Goal: Task Accomplishment & Management: Use online tool/utility

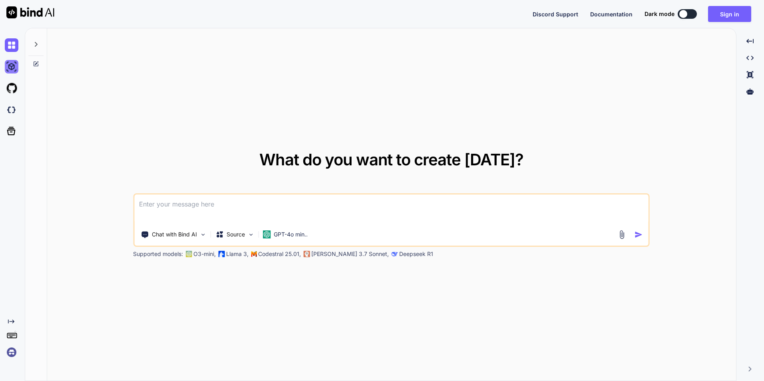
click at [12, 67] on img at bounding box center [12, 67] width 14 height 14
type textarea "x"
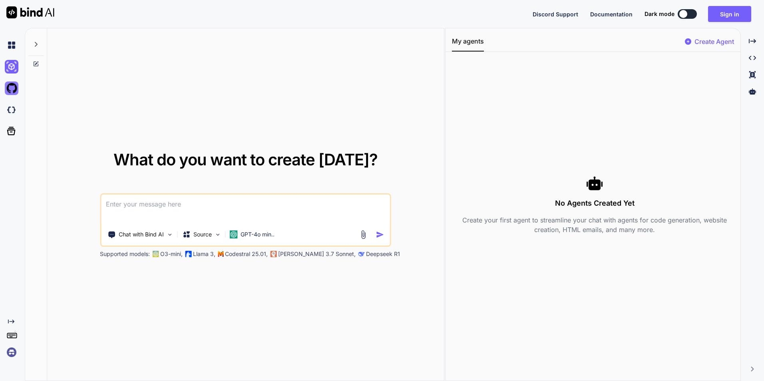
click at [14, 89] on img at bounding box center [12, 89] width 14 height 14
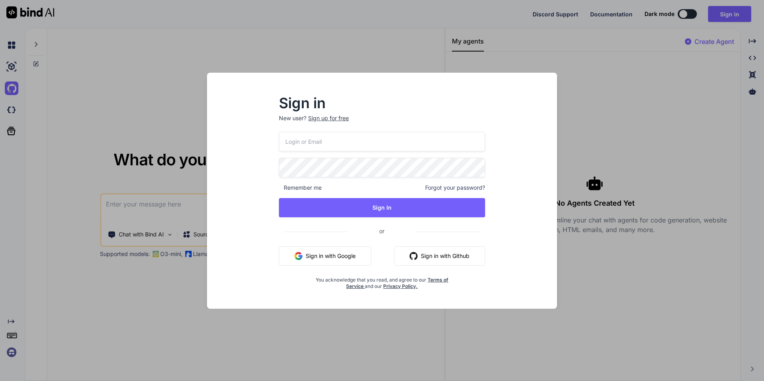
click at [349, 53] on div "Sign in New user? Sign up for free Remember me Forgot your password? Sign In or…" at bounding box center [382, 190] width 764 height 381
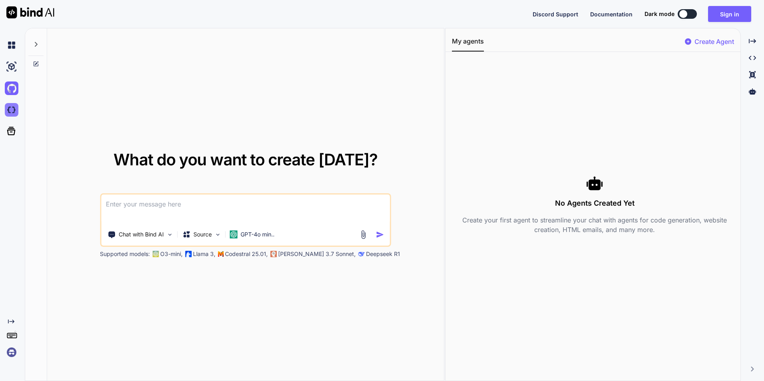
click at [10, 108] on img at bounding box center [12, 110] width 14 height 14
click at [12, 132] on icon at bounding box center [11, 131] width 8 height 8
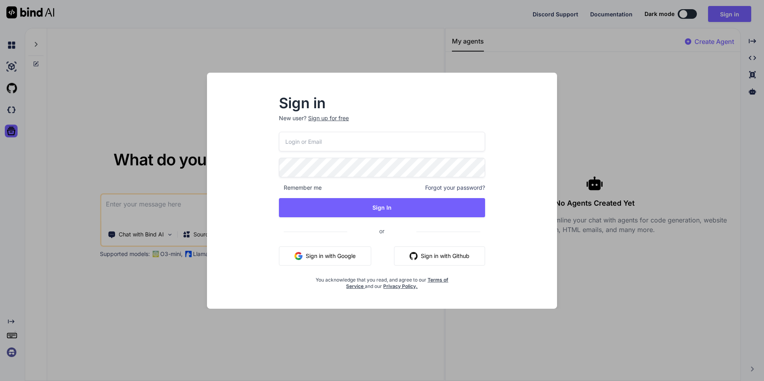
click at [246, 50] on div "Sign in New user? Sign up for free Remember me Forgot your password? Sign In or…" at bounding box center [382, 190] width 764 height 381
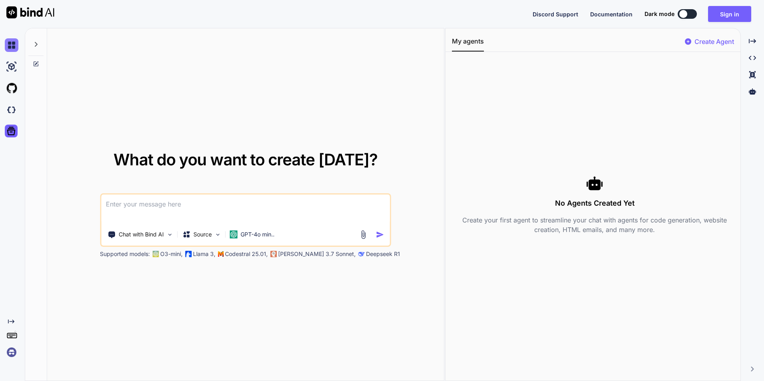
click at [14, 47] on img at bounding box center [12, 45] width 14 height 14
click at [37, 46] on icon at bounding box center [36, 44] width 6 height 6
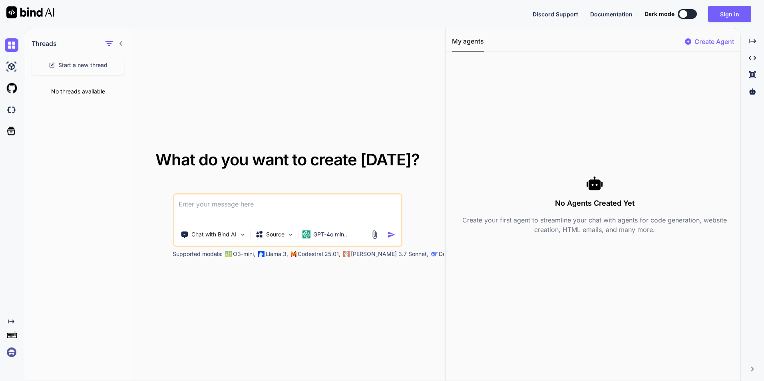
click at [151, 53] on div "What do you want to create today? Chat with Bind AI Source GPT-4o min.. Support…" at bounding box center [287, 204] width 313 height 353
click at [7, 68] on img at bounding box center [12, 67] width 14 height 14
click at [8, 48] on img at bounding box center [12, 45] width 14 height 14
click at [120, 44] on icon at bounding box center [121, 43] width 6 height 6
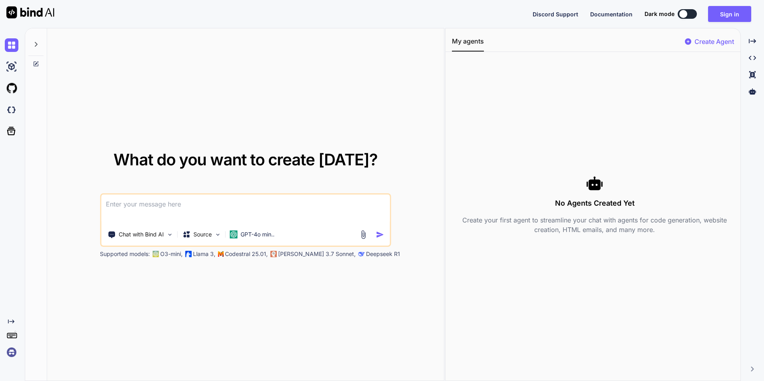
click at [39, 46] on icon at bounding box center [36, 44] width 6 height 6
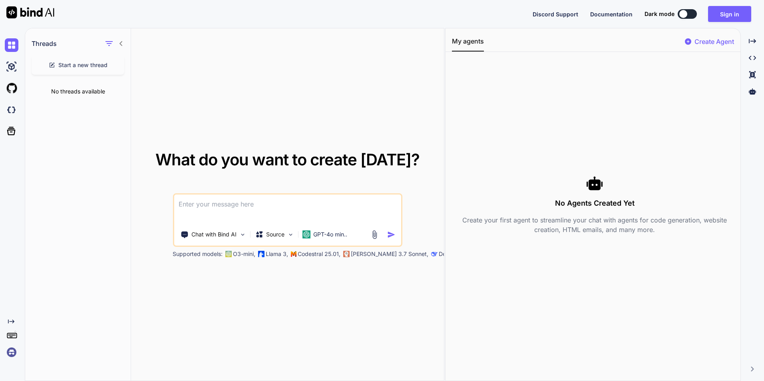
click at [120, 45] on icon at bounding box center [121, 43] width 6 height 6
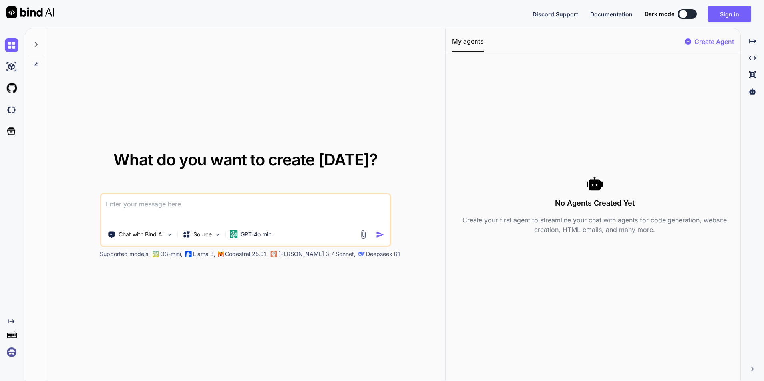
click at [36, 46] on icon at bounding box center [36, 44] width 3 height 5
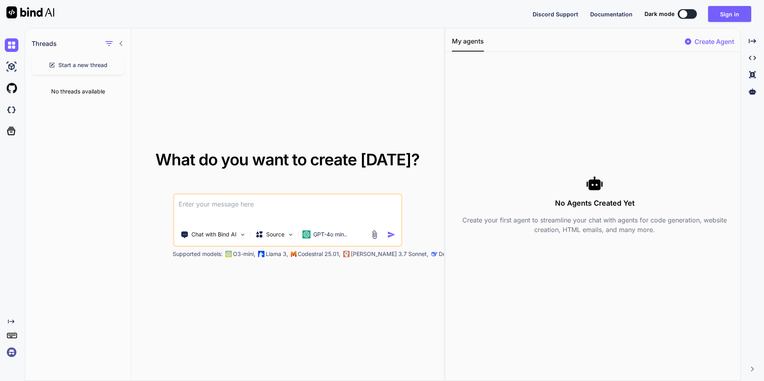
click at [121, 44] on icon at bounding box center [121, 43] width 6 height 6
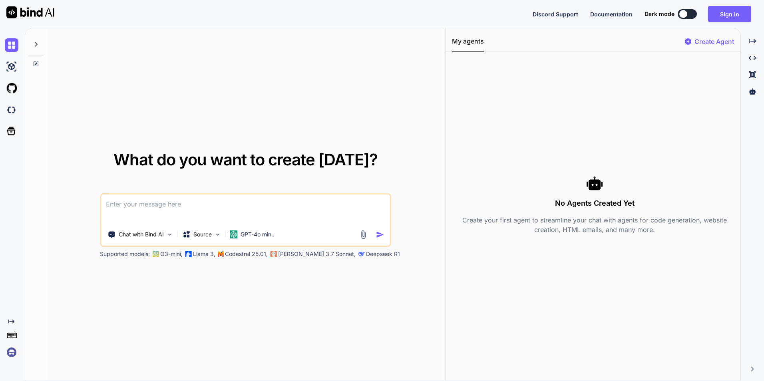
click at [38, 45] on icon at bounding box center [36, 44] width 6 height 6
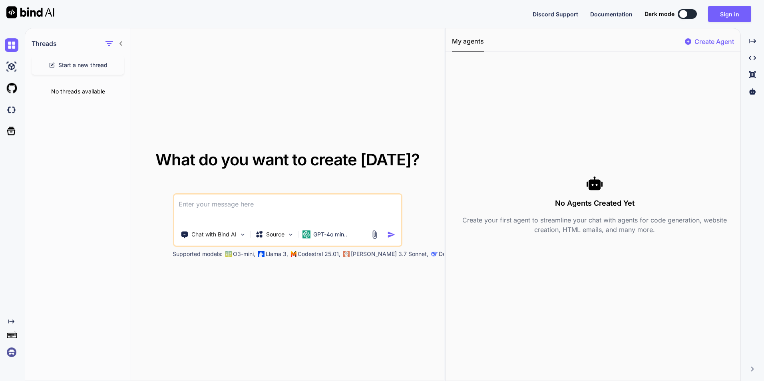
click at [83, 67] on span "Start a new thread" at bounding box center [82, 65] width 49 height 8
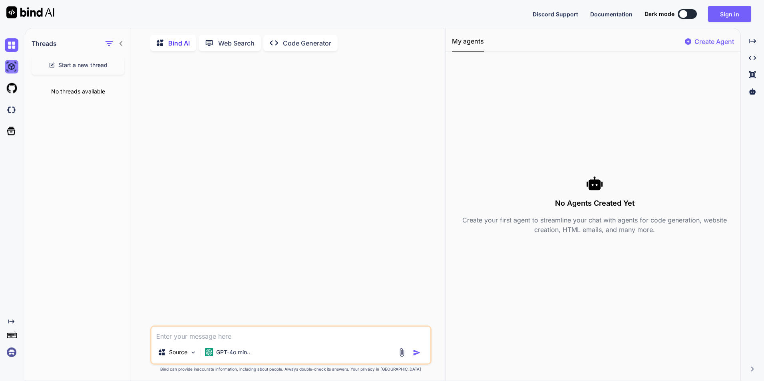
click at [15, 68] on img at bounding box center [12, 67] width 14 height 14
click at [119, 43] on icon at bounding box center [121, 43] width 6 height 6
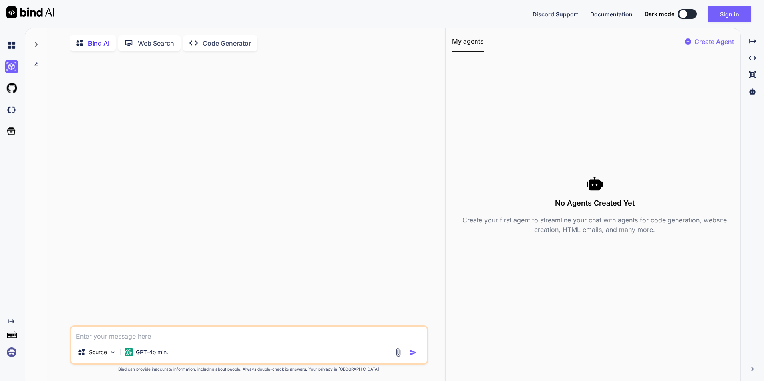
click at [35, 63] on icon at bounding box center [36, 64] width 6 height 6
click at [36, 67] on icon at bounding box center [36, 64] width 6 height 6
click at [32, 64] on div at bounding box center [36, 64] width 22 height 6
click at [38, 44] on icon at bounding box center [36, 44] width 6 height 6
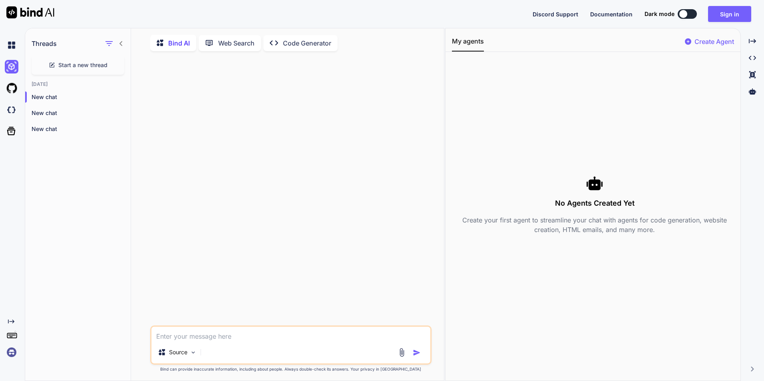
click at [121, 44] on icon at bounding box center [121, 43] width 6 height 6
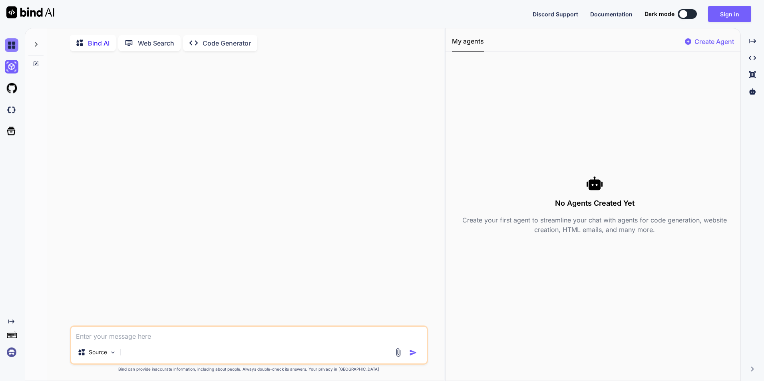
click at [14, 42] on img at bounding box center [12, 45] width 14 height 14
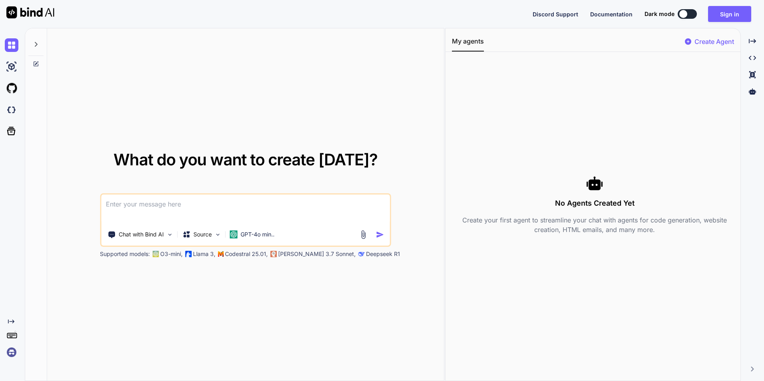
click at [36, 46] on icon at bounding box center [36, 44] width 3 height 5
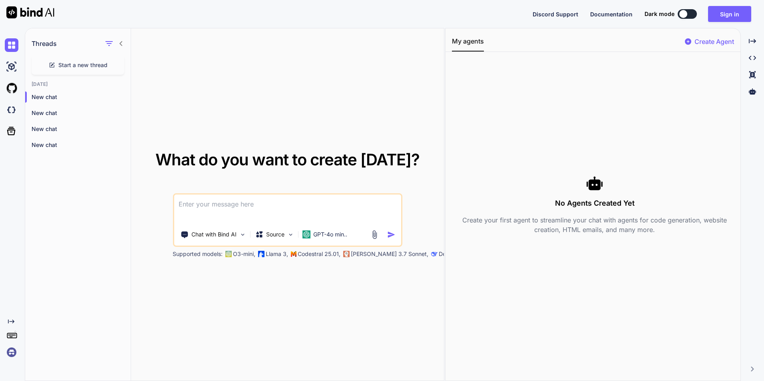
click at [122, 46] on icon at bounding box center [121, 43] width 6 height 6
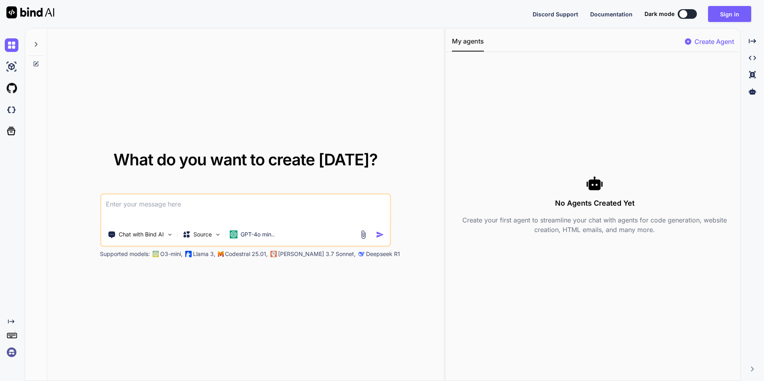
click at [11, 74] on div at bounding box center [13, 67] width 17 height 22
click at [12, 68] on img at bounding box center [12, 67] width 14 height 14
click at [10, 44] on img at bounding box center [12, 45] width 14 height 14
click at [12, 61] on img at bounding box center [12, 67] width 14 height 14
click at [14, 87] on img at bounding box center [12, 89] width 14 height 14
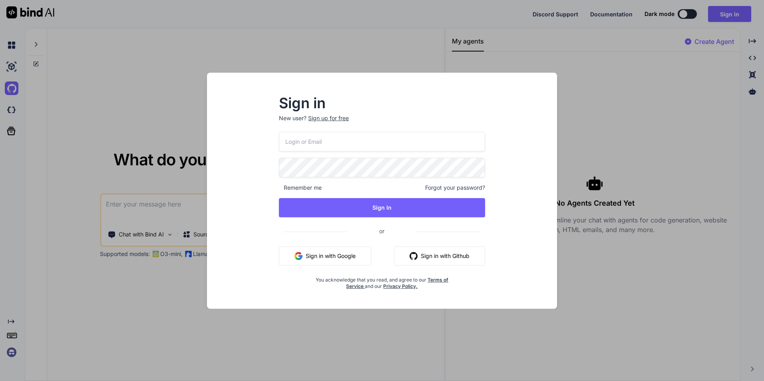
click at [410, 64] on div "Sign in New user? Sign up for free Remember me Forgot your password? Sign In or…" at bounding box center [382, 190] width 764 height 381
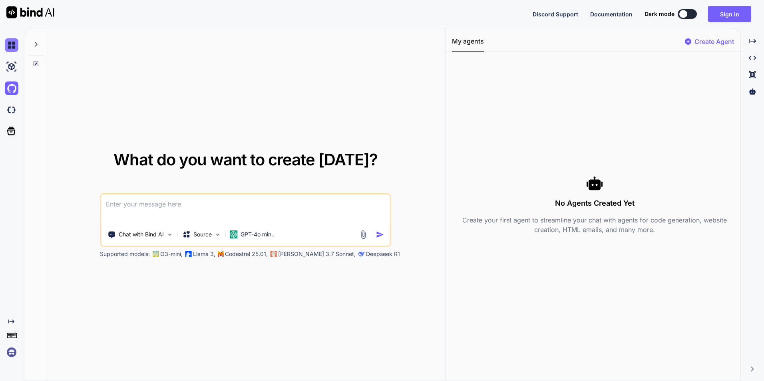
click at [13, 47] on img at bounding box center [12, 45] width 14 height 14
click at [10, 70] on img at bounding box center [12, 67] width 14 height 14
click at [30, 44] on div at bounding box center [35, 42] width 15 height 28
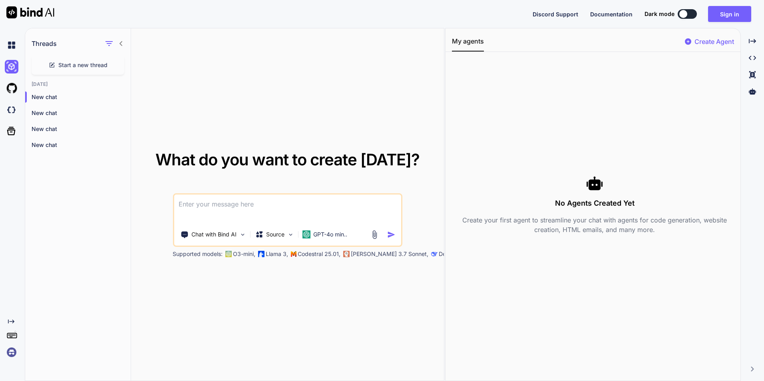
click at [123, 45] on icon at bounding box center [121, 43] width 6 height 6
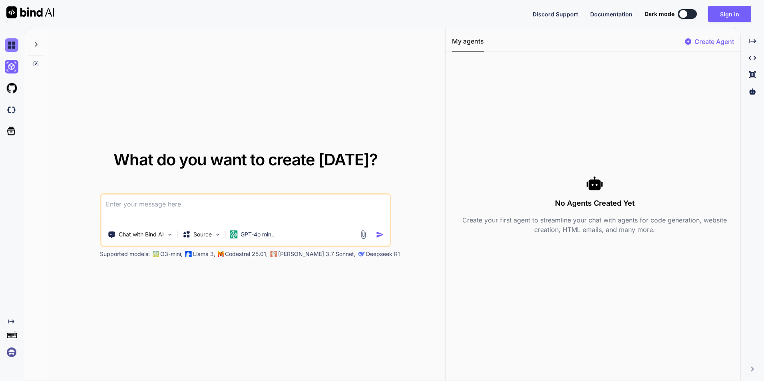
click at [14, 46] on img at bounding box center [12, 45] width 14 height 14
click at [14, 86] on img at bounding box center [12, 89] width 14 height 14
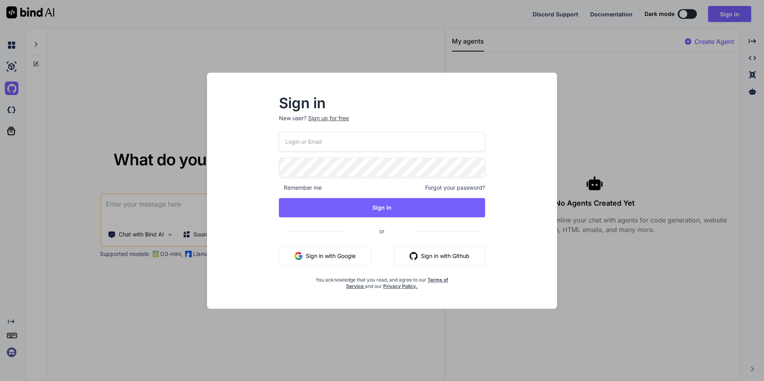
click at [410, 139] on div "Sign in New user? Sign up for free Remember me Forgot your password? Sign In or…" at bounding box center [382, 190] width 764 height 381
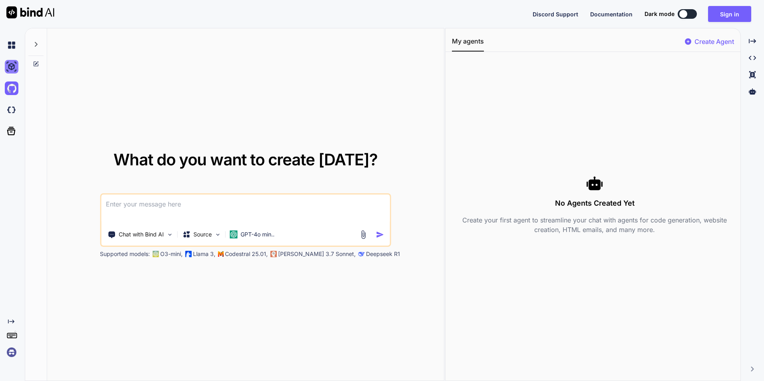
click at [18, 65] on img at bounding box center [12, 67] width 14 height 14
click at [8, 69] on img at bounding box center [12, 67] width 14 height 14
click at [36, 65] on icon at bounding box center [36, 64] width 6 height 6
click at [219, 236] on img at bounding box center [217, 234] width 7 height 7
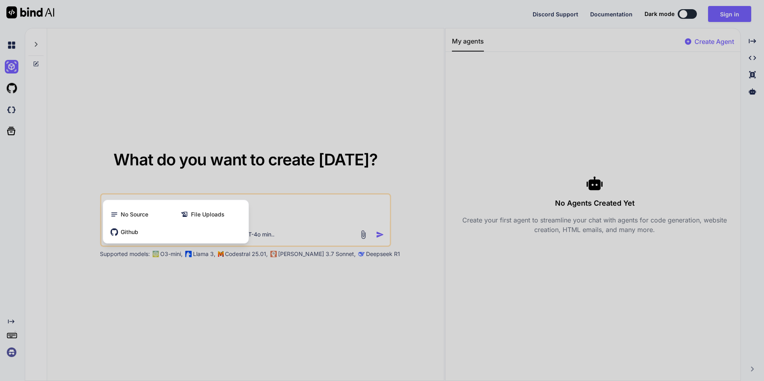
click at [231, 108] on div at bounding box center [382, 190] width 764 height 381
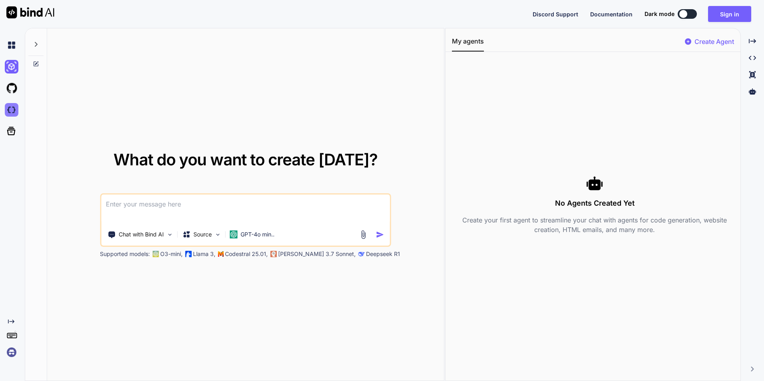
click at [12, 110] on img at bounding box center [12, 110] width 14 height 14
click at [9, 108] on img at bounding box center [12, 110] width 14 height 14
click at [8, 135] on icon at bounding box center [11, 131] width 8 height 8
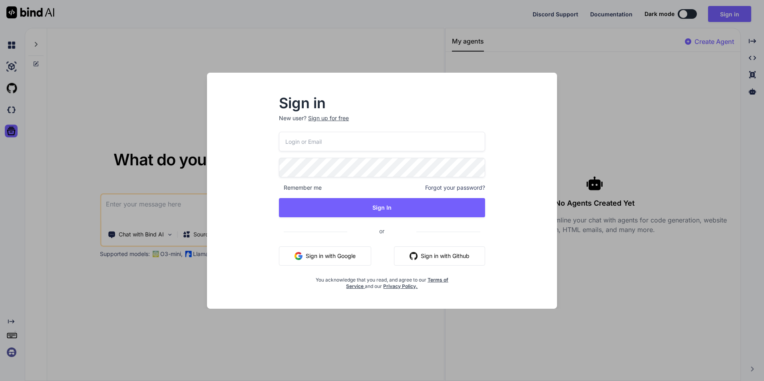
click at [282, 25] on div "Sign in New user? Sign up for free Remember me Forgot your password? Sign In or…" at bounding box center [382, 190] width 764 height 381
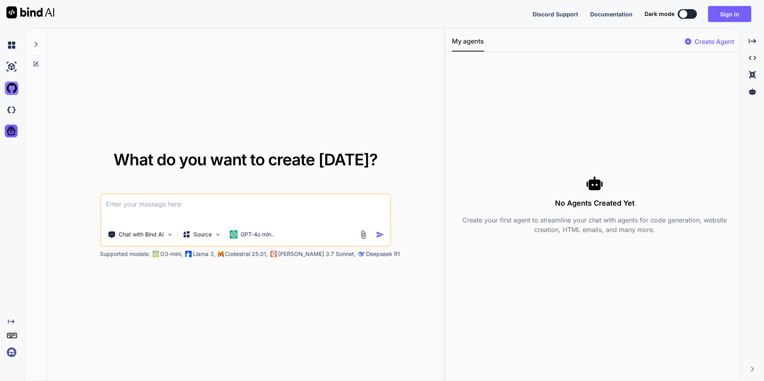
click at [8, 86] on img at bounding box center [12, 89] width 14 height 14
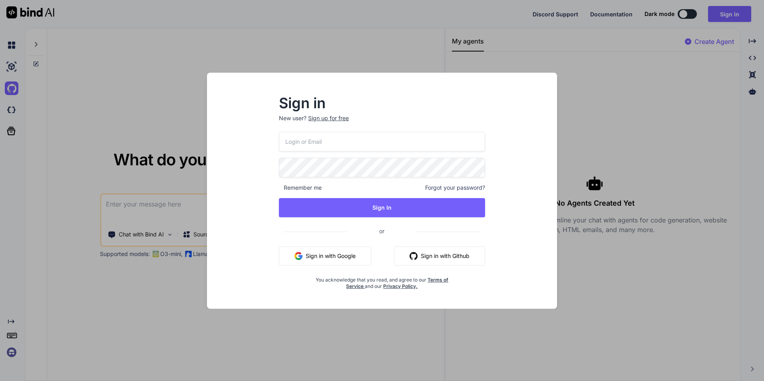
click at [319, 40] on div "Sign in New user? Sign up for free Remember me Forgot your password? Sign In or…" at bounding box center [382, 190] width 764 height 381
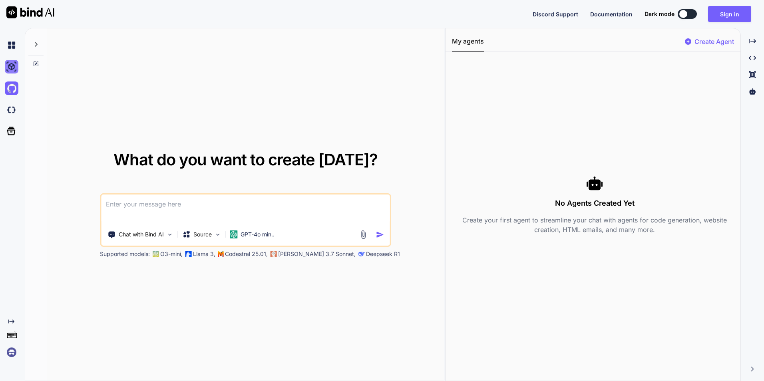
click at [10, 68] on img at bounding box center [12, 67] width 14 height 14
click at [12, 47] on img at bounding box center [12, 45] width 14 height 14
click at [12, 66] on img at bounding box center [12, 67] width 14 height 14
click at [9, 42] on img at bounding box center [12, 45] width 14 height 14
click at [410, 94] on icon at bounding box center [752, 91] width 7 height 6
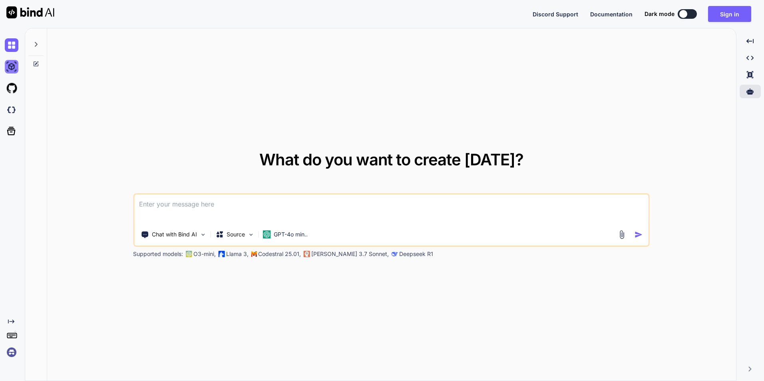
click at [14, 69] on img at bounding box center [12, 67] width 14 height 14
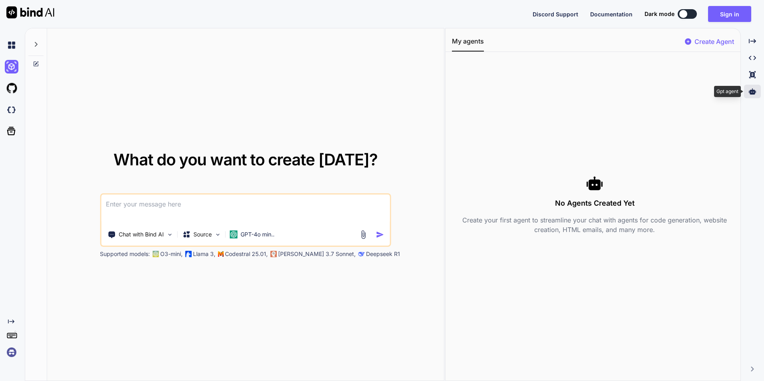
click at [410, 91] on icon at bounding box center [752, 91] width 7 height 7
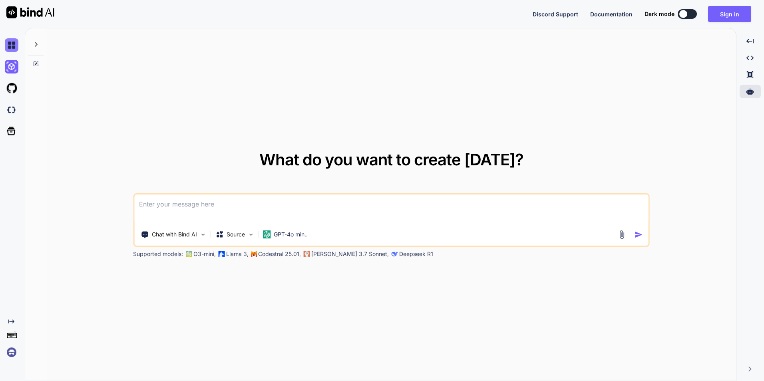
click at [12, 45] on img at bounding box center [12, 45] width 14 height 14
click at [12, 87] on img at bounding box center [12, 89] width 14 height 14
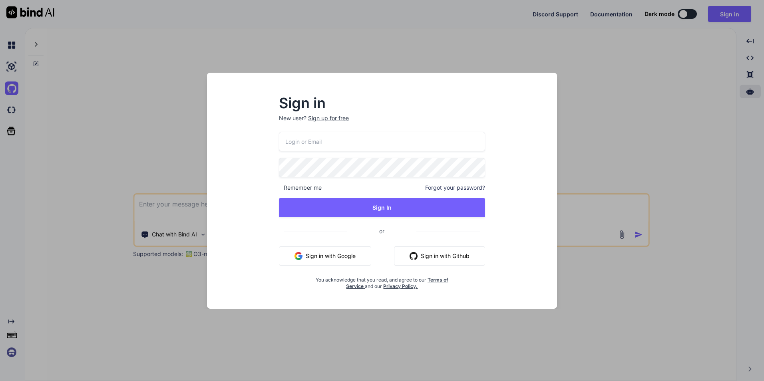
click at [410, 77] on div "Sign in New user? Sign up for free Remember me Forgot your password? Sign In or…" at bounding box center [382, 191] width 382 height 236
click at [410, 80] on div "Sign in New user? Sign up for free Remember me Forgot your password? Sign In or…" at bounding box center [382, 190] width 764 height 381
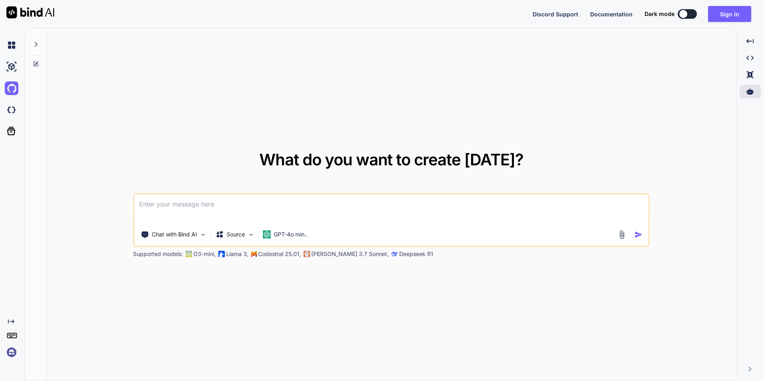
click at [410, 78] on div "What do you want to create today? Chat with Bind AI Source GPT-4o min.. Support…" at bounding box center [391, 204] width 689 height 353
click at [13, 62] on img at bounding box center [12, 67] width 14 height 14
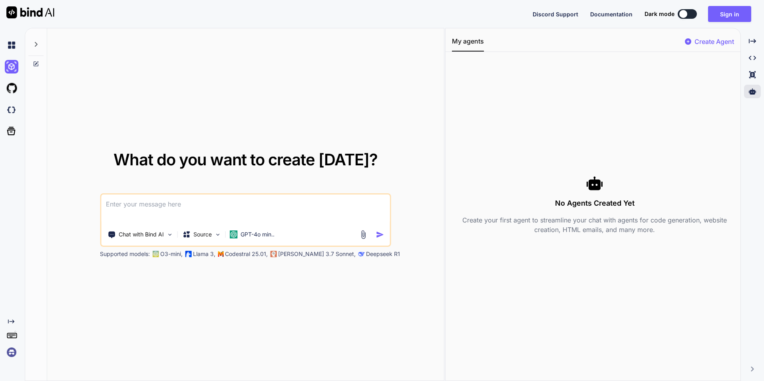
click at [410, 104] on div "Created with Pixso. Created with Pixso. Created with Pixso. Created with Pixso." at bounding box center [752, 207] width 17 height 347
click at [410, 76] on icon "Created with Pixso." at bounding box center [752, 74] width 7 height 7
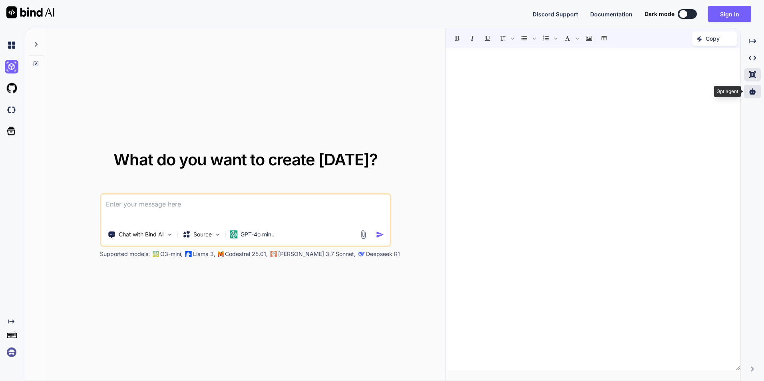
click at [410, 91] on icon at bounding box center [752, 91] width 7 height 6
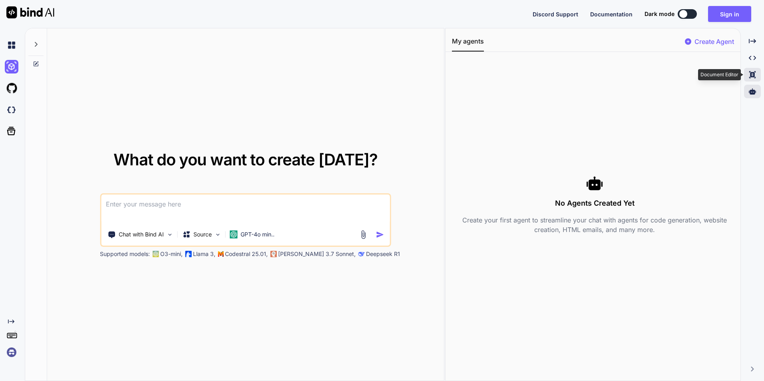
click at [410, 76] on icon "Created with Pixso." at bounding box center [752, 74] width 7 height 7
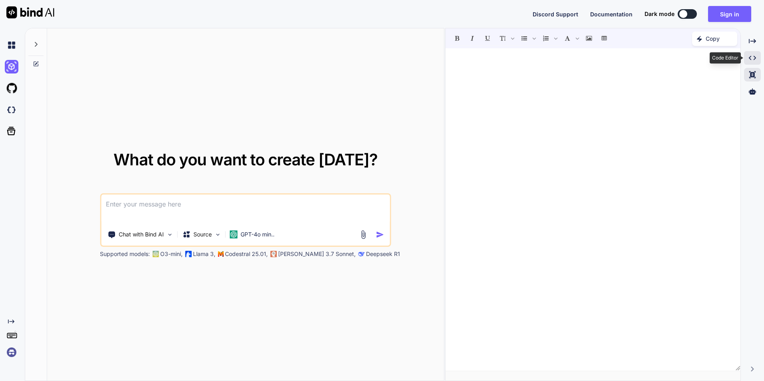
click at [410, 62] on div "Created with Pixso." at bounding box center [752, 58] width 17 height 14
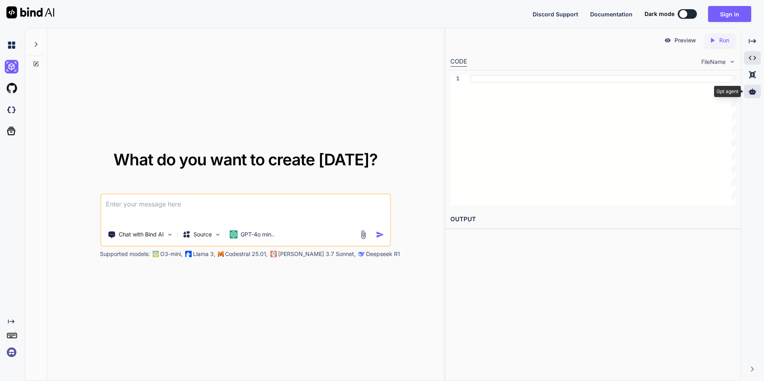
click at [410, 90] on icon at bounding box center [752, 91] width 7 height 7
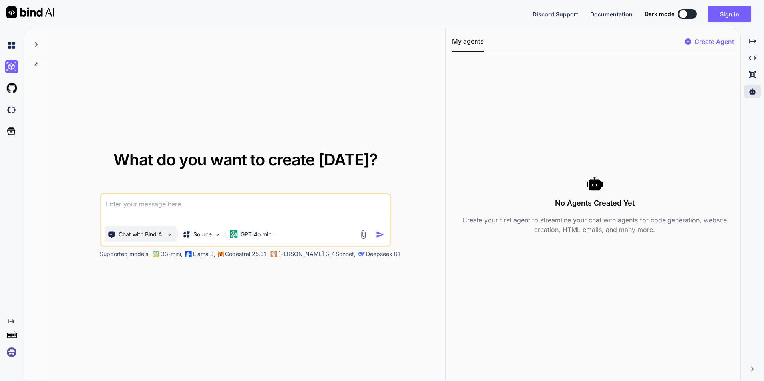
click at [166, 233] on img at bounding box center [169, 234] width 7 height 7
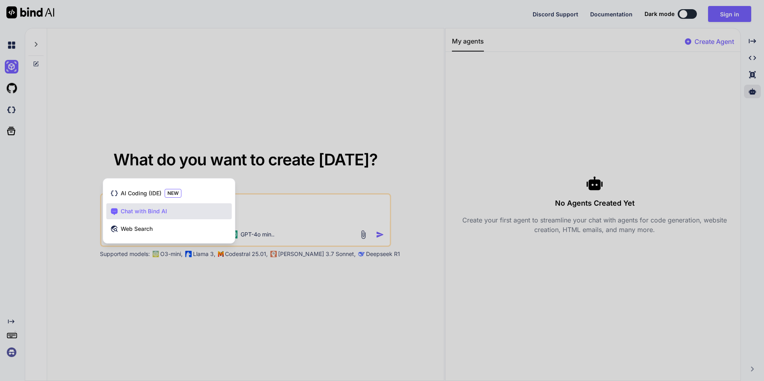
click at [79, 118] on div at bounding box center [382, 190] width 764 height 381
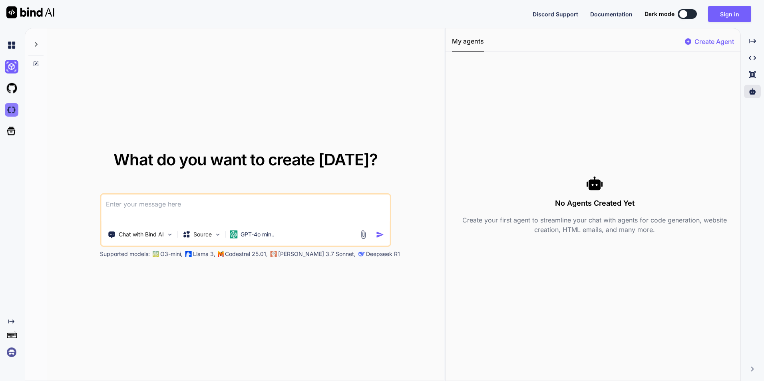
click at [14, 108] on img at bounding box center [12, 110] width 14 height 14
click at [166, 237] on img at bounding box center [169, 234] width 7 height 7
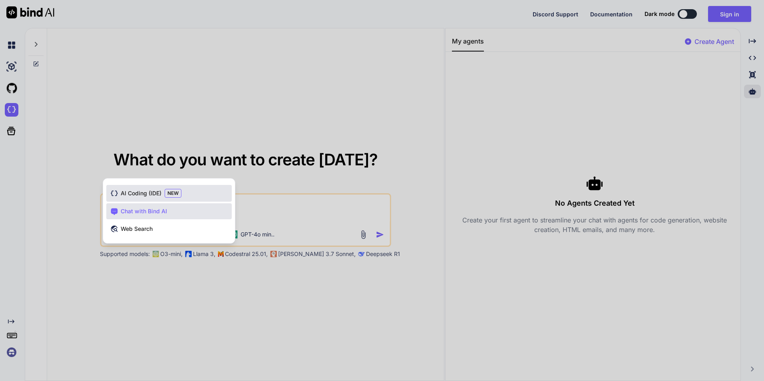
click at [179, 197] on span "NEW" at bounding box center [173, 193] width 17 height 9
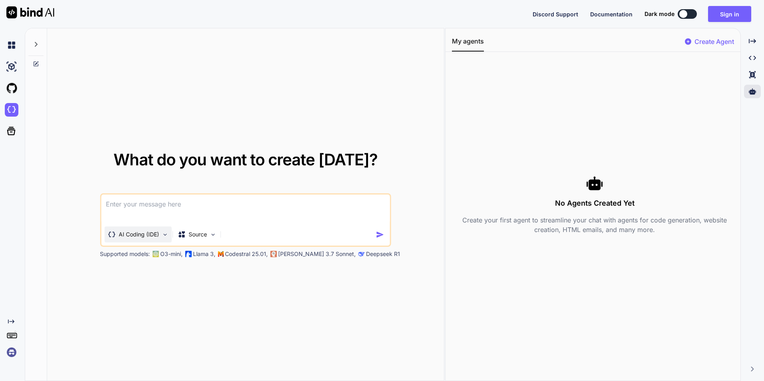
click at [163, 232] on img at bounding box center [164, 234] width 7 height 7
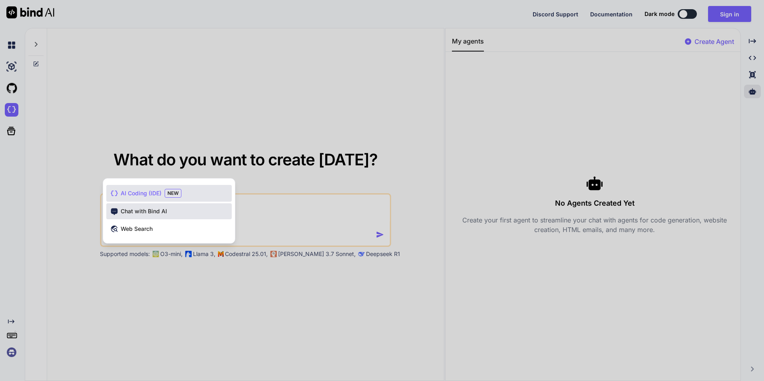
click at [136, 210] on span "Chat with Bind AI" at bounding box center [144, 211] width 46 height 8
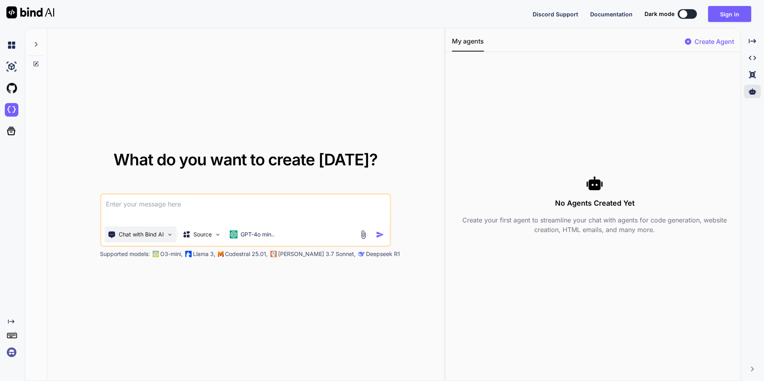
click at [160, 231] on p "Chat with Bind AI" at bounding box center [141, 235] width 45 height 8
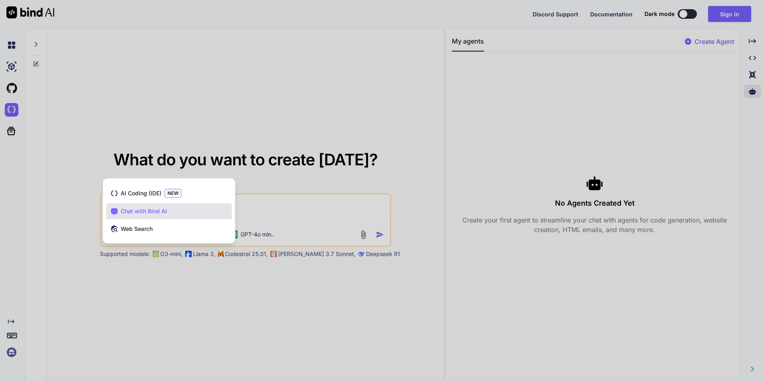
click at [162, 214] on span "Chat with Bind AI" at bounding box center [144, 211] width 46 height 8
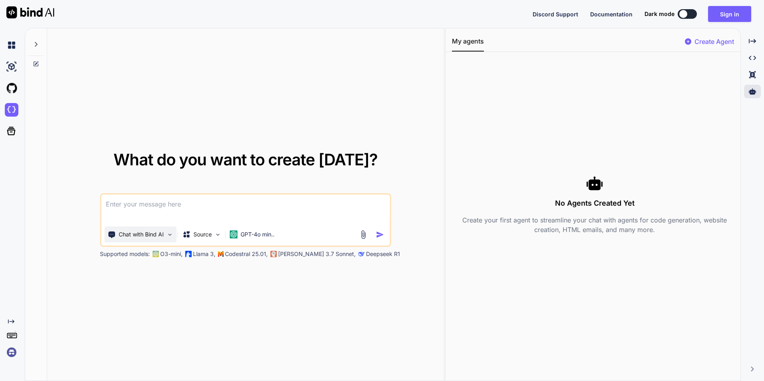
click at [155, 237] on p "Chat with Bind AI" at bounding box center [141, 235] width 45 height 8
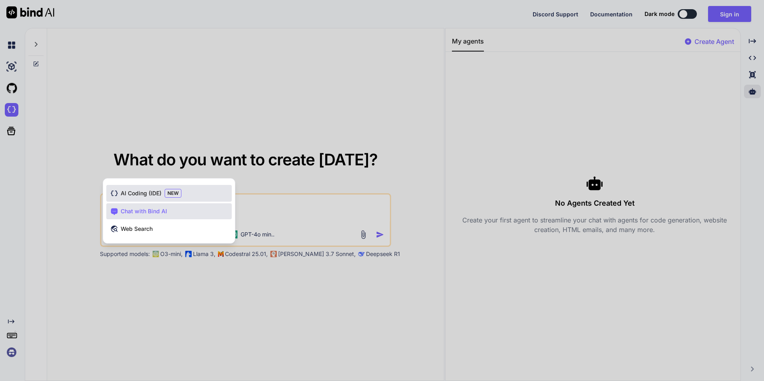
click at [137, 197] on span "AI Coding (IDE)" at bounding box center [141, 193] width 41 height 8
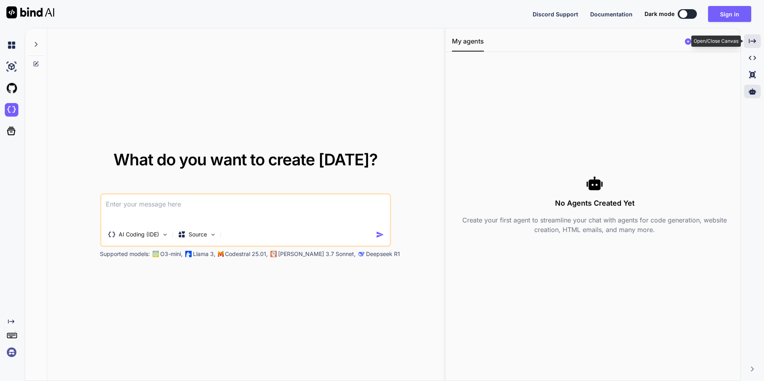
click at [410, 45] on div "Created with Pixso." at bounding box center [752, 41] width 17 height 14
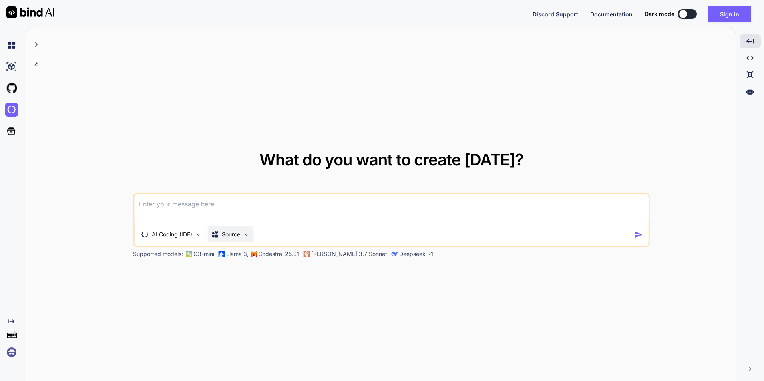
click at [247, 236] on img at bounding box center [246, 234] width 7 height 7
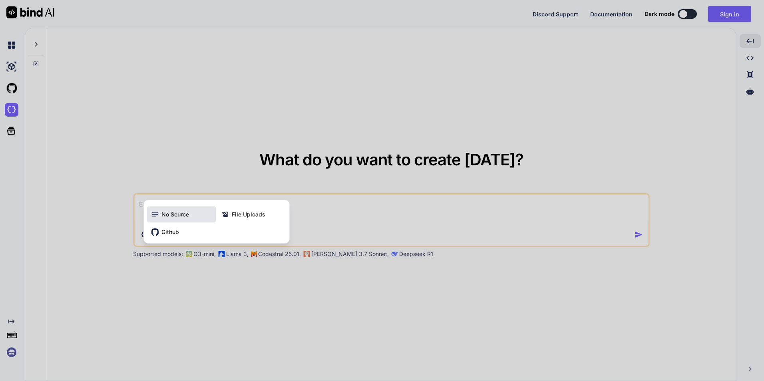
click at [186, 218] on span "No Source" at bounding box center [175, 215] width 28 height 8
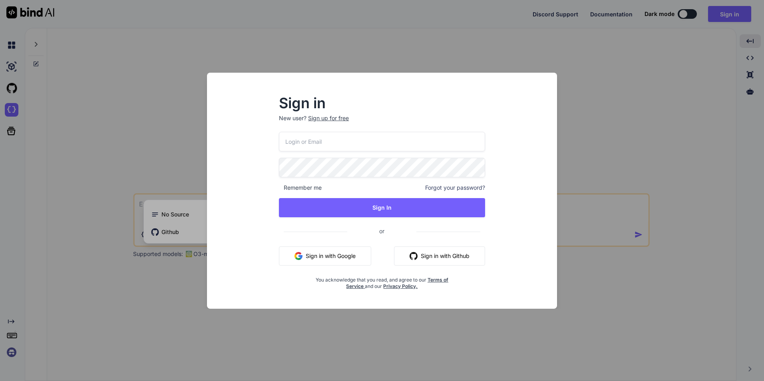
click at [410, 72] on div "Sign in New user? Sign up for free Remember me Forgot your password? Sign In or…" at bounding box center [382, 190] width 764 height 381
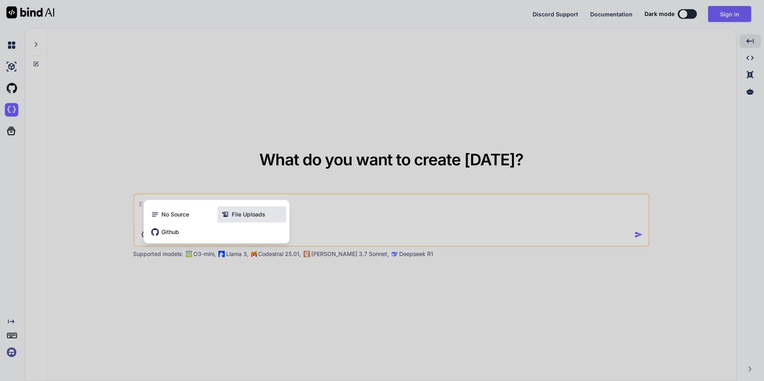
click at [251, 220] on div "File Uploads" at bounding box center [251, 215] width 69 height 16
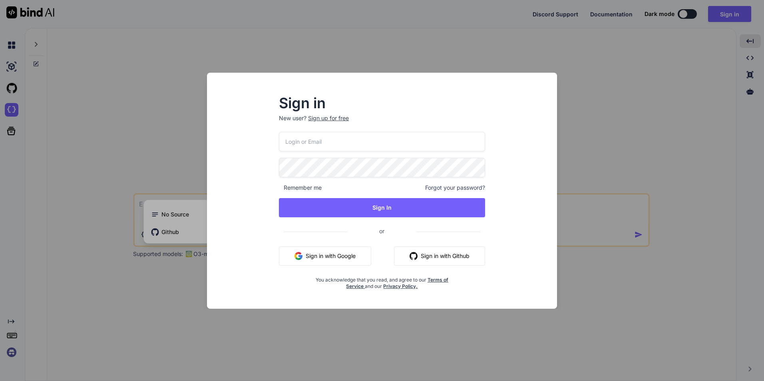
drag, startPoint x: 624, startPoint y: 57, endPoint x: 592, endPoint y: 67, distance: 33.5
click at [410, 58] on div "Sign in New user? Sign up for free Remember me Forgot your password? Sign In or…" at bounding box center [382, 190] width 764 height 381
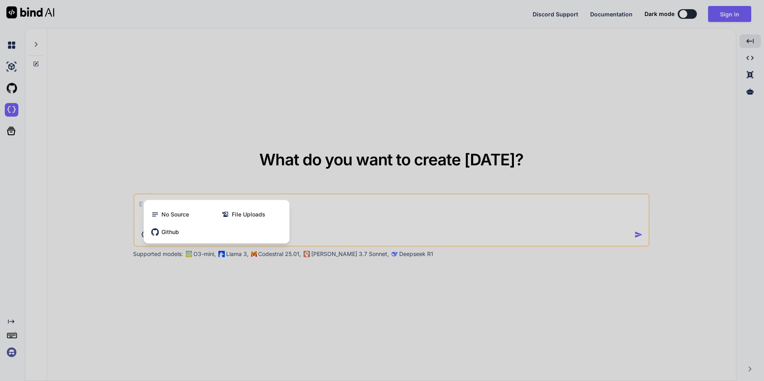
click at [227, 62] on div at bounding box center [382, 190] width 764 height 381
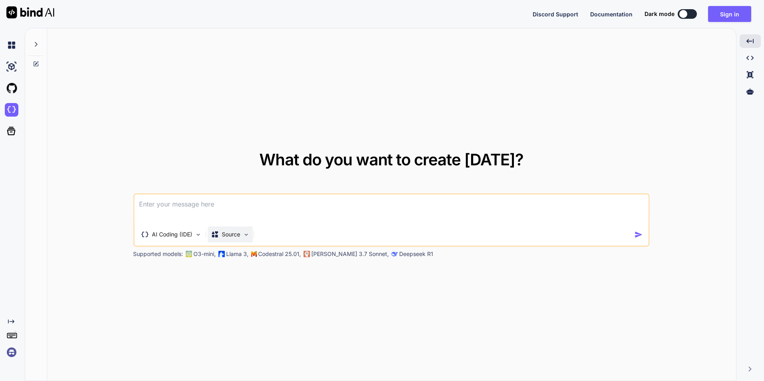
click at [249, 231] on div "Source" at bounding box center [229, 235] width 45 height 16
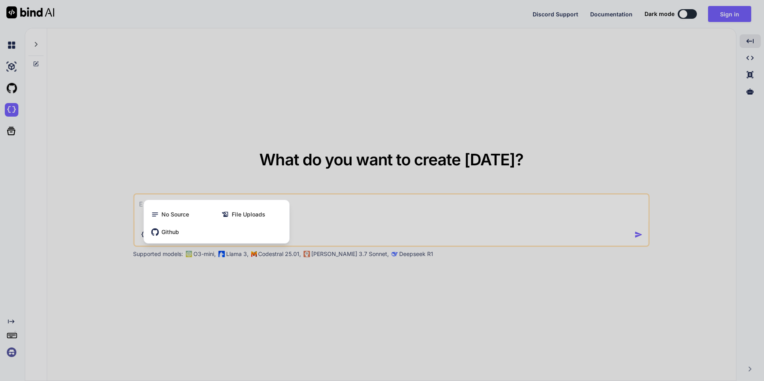
click at [193, 158] on div at bounding box center [382, 190] width 764 height 381
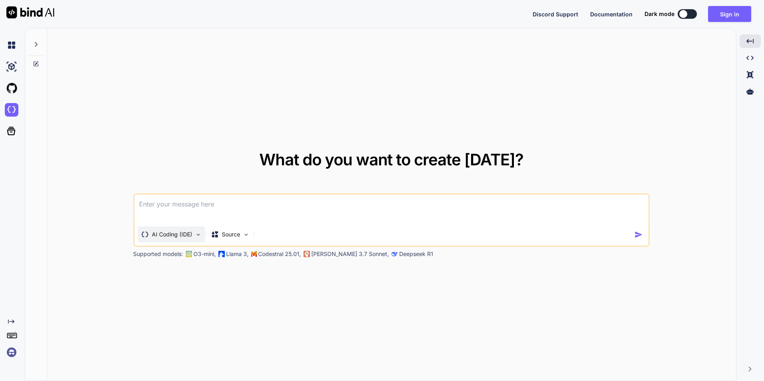
click at [195, 239] on div "AI Coding (IDE)" at bounding box center [170, 235] width 67 height 16
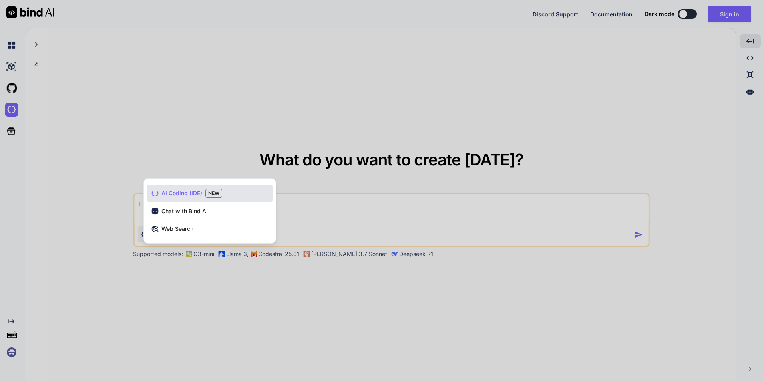
click at [157, 87] on div at bounding box center [382, 190] width 764 height 381
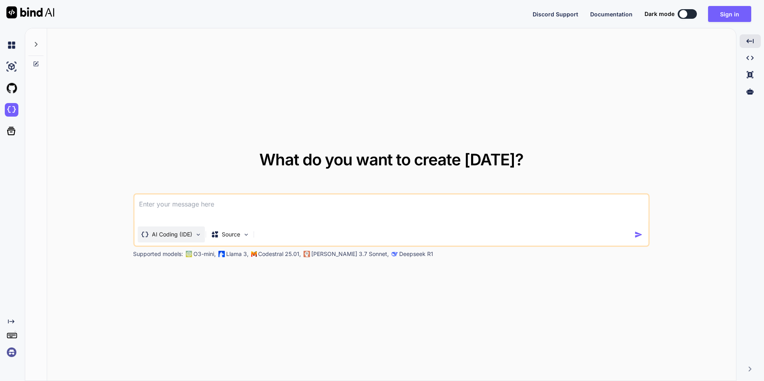
click at [201, 237] on img at bounding box center [198, 234] width 7 height 7
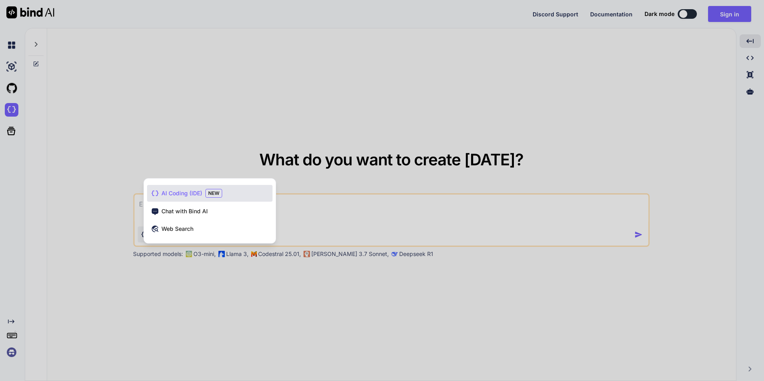
click at [214, 192] on span "NEW" at bounding box center [213, 193] width 17 height 9
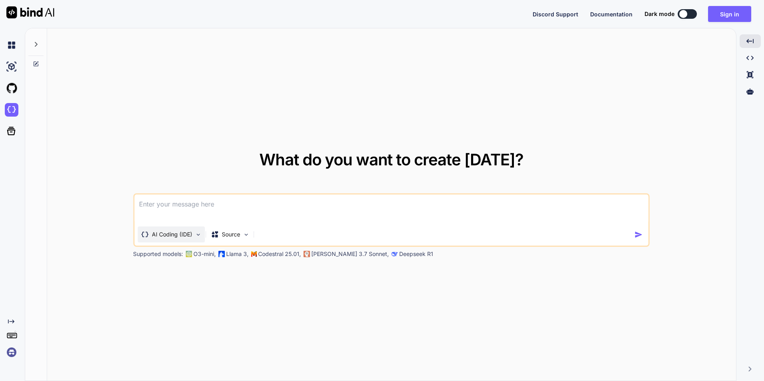
click at [181, 237] on p "AI Coding (IDE)" at bounding box center [172, 235] width 40 height 8
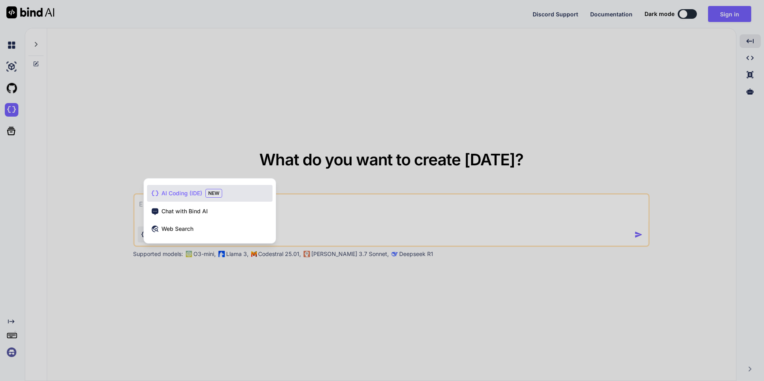
click at [280, 303] on div at bounding box center [382, 190] width 764 height 381
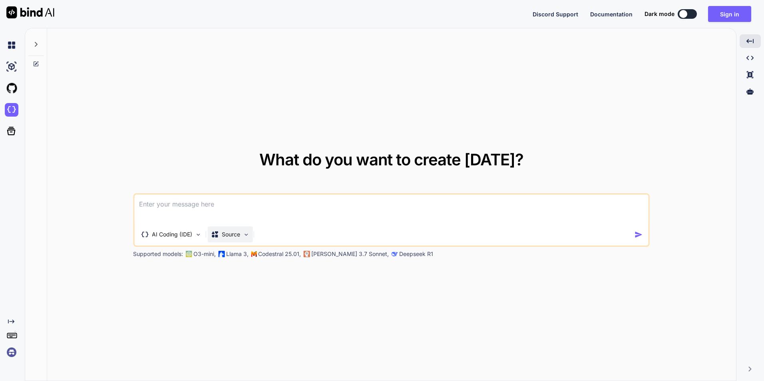
click at [240, 239] on div "Source" at bounding box center [229, 235] width 45 height 16
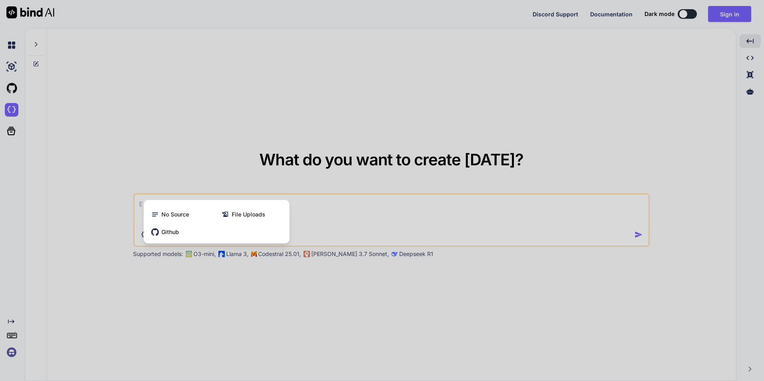
click at [201, 278] on div at bounding box center [382, 190] width 764 height 381
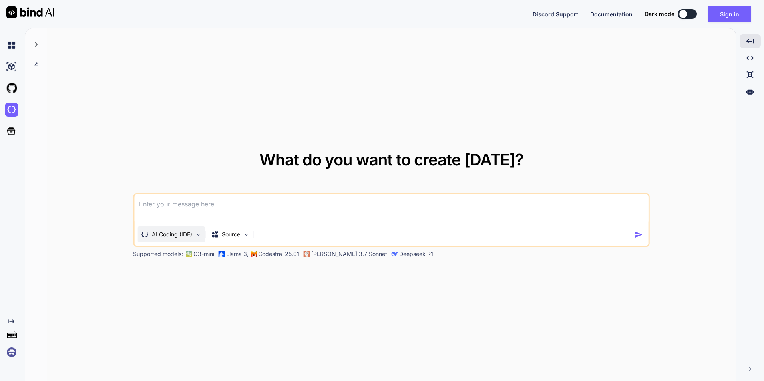
click at [196, 235] on img at bounding box center [198, 234] width 7 height 7
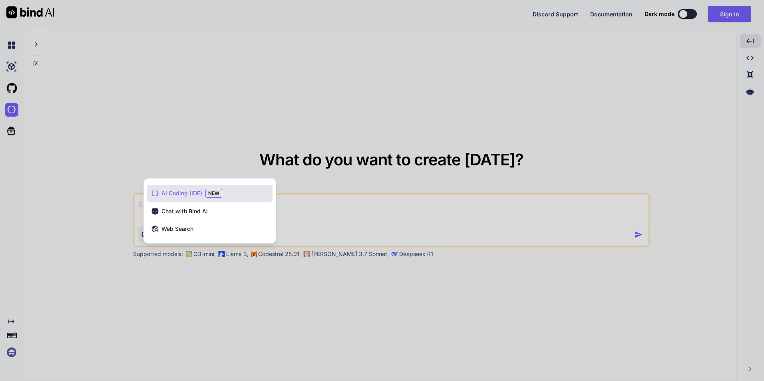
click at [165, 277] on div at bounding box center [382, 190] width 764 height 381
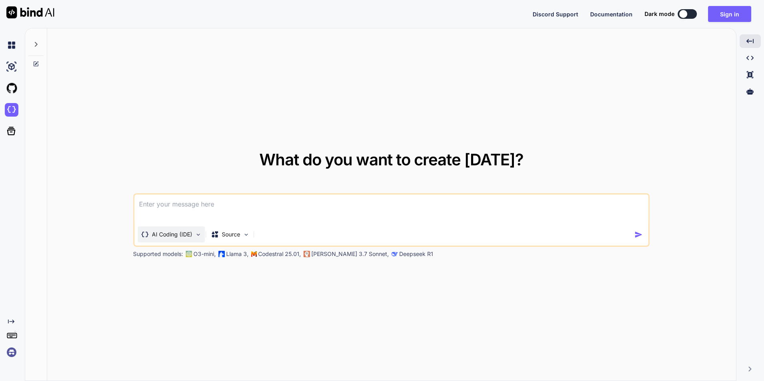
click at [201, 230] on div "AI Coding (IDE)" at bounding box center [170, 235] width 67 height 16
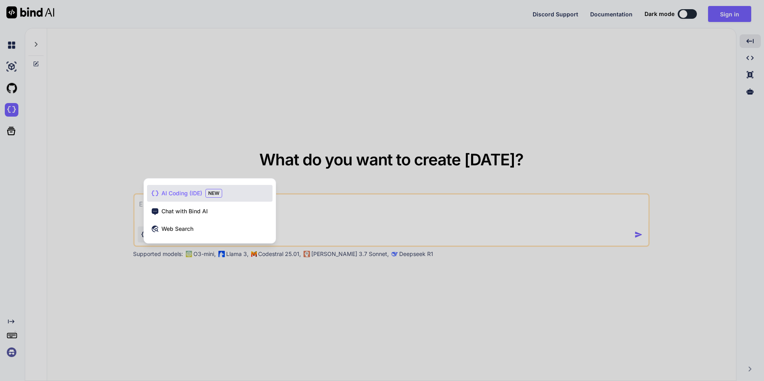
drag, startPoint x: 163, startPoint y: 125, endPoint x: 13, endPoint y: 123, distance: 149.9
click at [157, 123] on div at bounding box center [382, 190] width 764 height 381
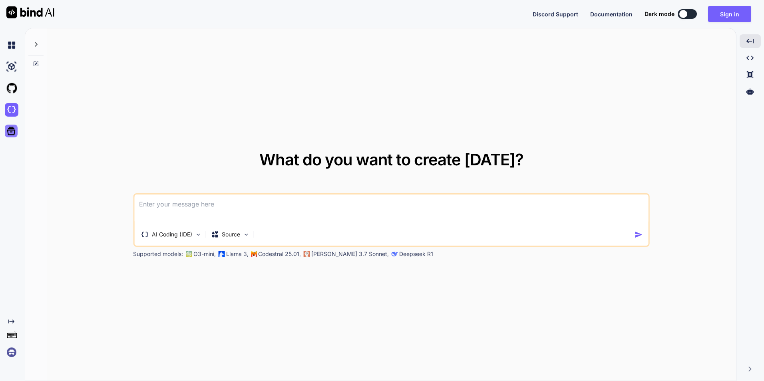
click at [10, 130] on icon at bounding box center [11, 131] width 8 height 8
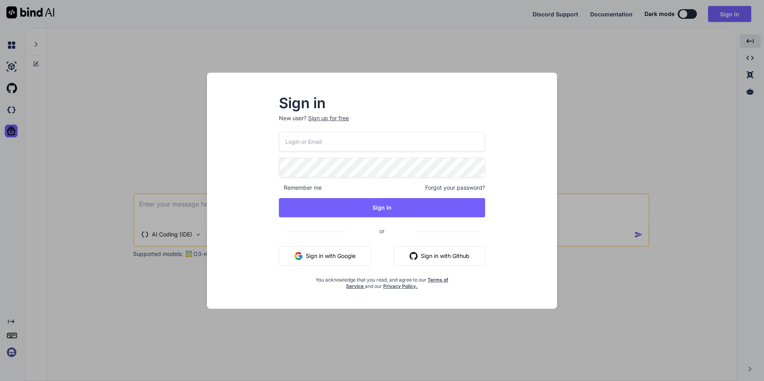
click at [170, 86] on div "Sign in New user? Sign up for free Remember me Forgot your password? Sign In or…" at bounding box center [382, 190] width 764 height 381
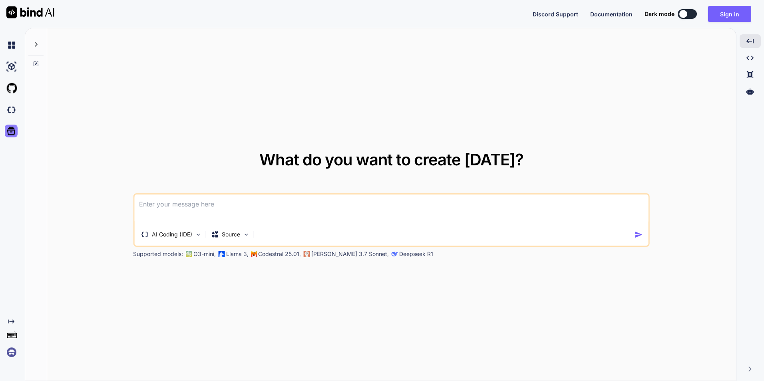
click at [6, 132] on icon at bounding box center [11, 130] width 11 height 11
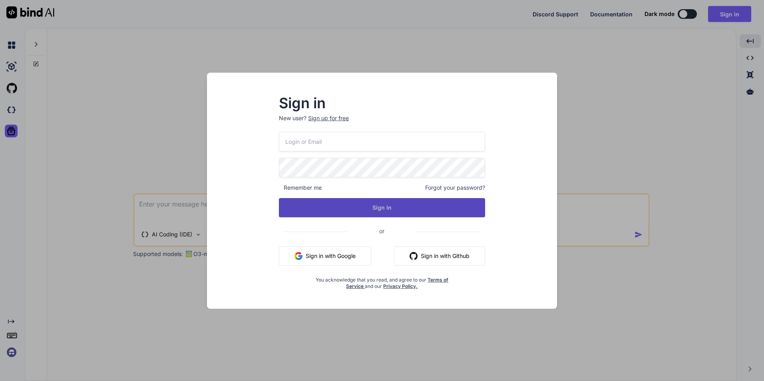
click at [410, 207] on button "Sign In" at bounding box center [382, 207] width 206 height 19
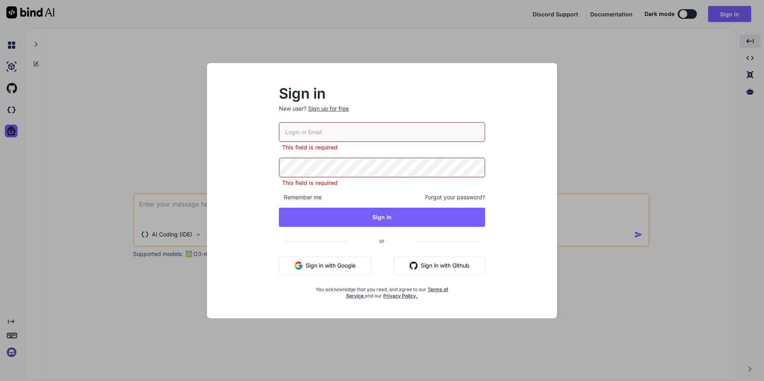
click at [342, 271] on button "Sign in with Google" at bounding box center [325, 265] width 92 height 19
click at [410, 72] on div "Sign in New user? Sign up for free This field is required This field is require…" at bounding box center [382, 190] width 764 height 381
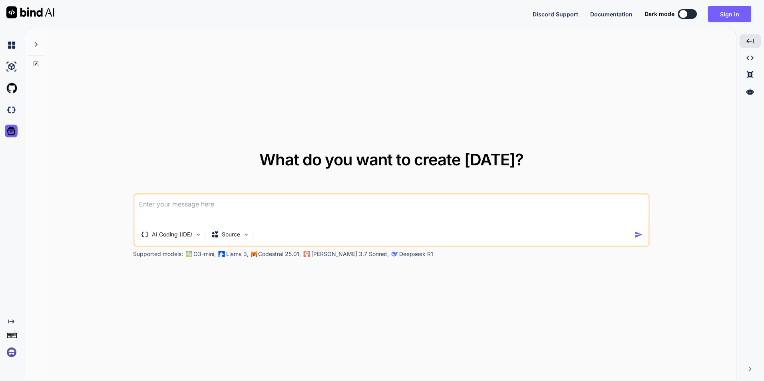
click at [410, 76] on div "What do you want to create today? AI Coding (IDE) Source Supported models: O3-m…" at bounding box center [391, 204] width 689 height 353
click at [201, 252] on p "O3-mini," at bounding box center [204, 254] width 22 height 8
click at [213, 256] on p "O3-mini," at bounding box center [204, 254] width 22 height 8
click at [148, 255] on p "Supported models:" at bounding box center [158, 254] width 50 height 8
drag, startPoint x: 407, startPoint y: 263, endPoint x: 85, endPoint y: 264, distance: 322.5
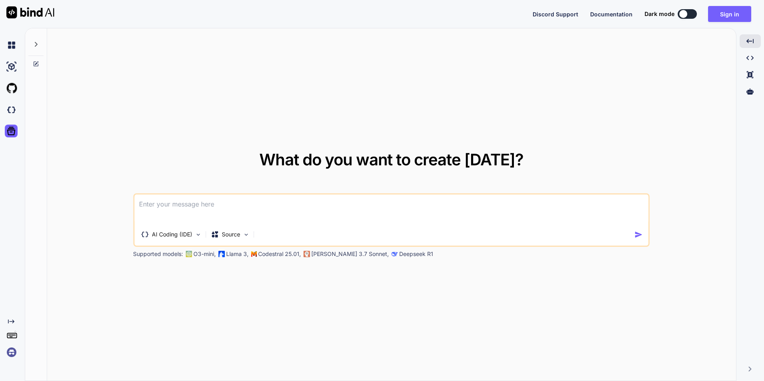
click at [85, 264] on div "What do you want to create today? AI Coding (IDE) Source Supported models: O3-m…" at bounding box center [391, 204] width 689 height 353
click at [200, 236] on img at bounding box center [198, 234] width 7 height 7
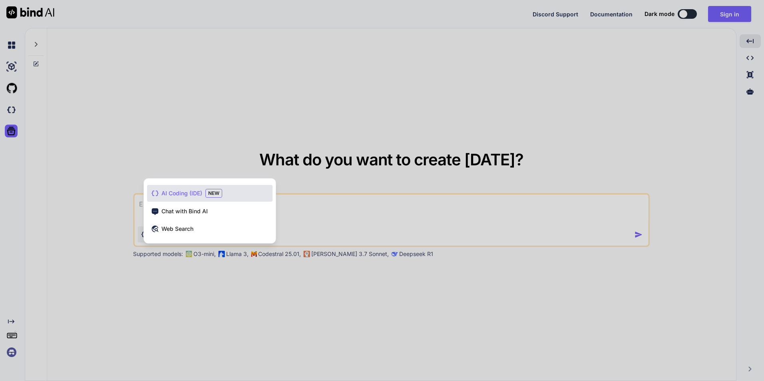
click at [215, 287] on div at bounding box center [382, 190] width 764 height 381
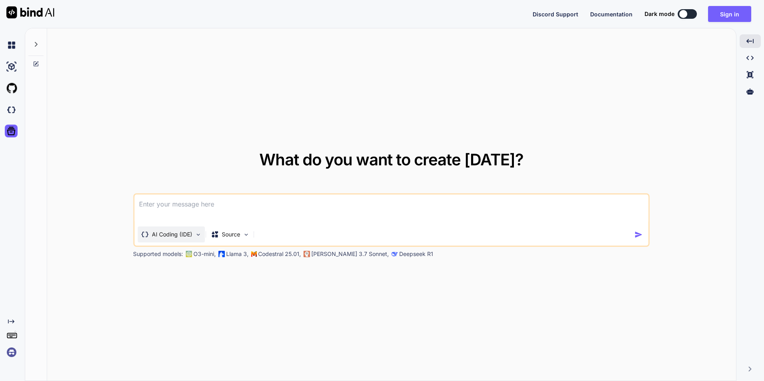
click at [195, 237] on img at bounding box center [198, 234] width 7 height 7
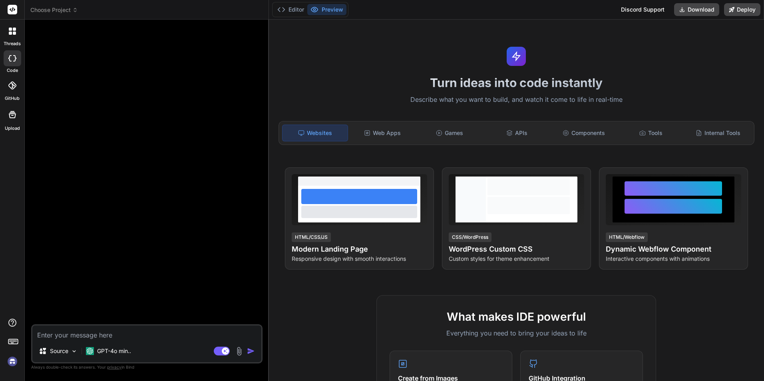
click at [10, 115] on icon at bounding box center [13, 115] width 10 height 10
click at [10, 56] on icon at bounding box center [9, 58] width 3 height 6
click at [14, 34] on icon at bounding box center [14, 33] width 3 height 3
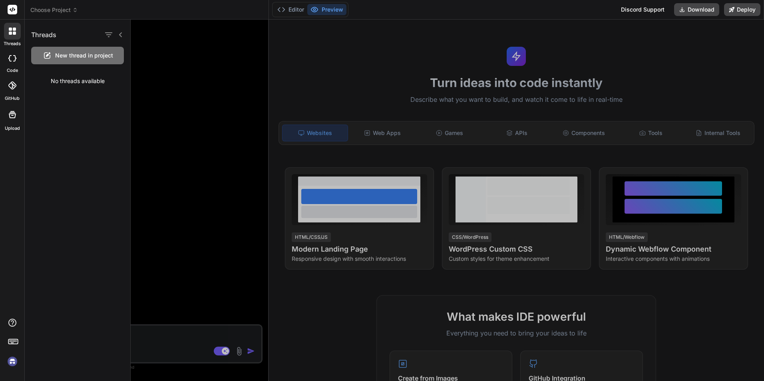
click at [16, 62] on div at bounding box center [13, 58] width 18 height 16
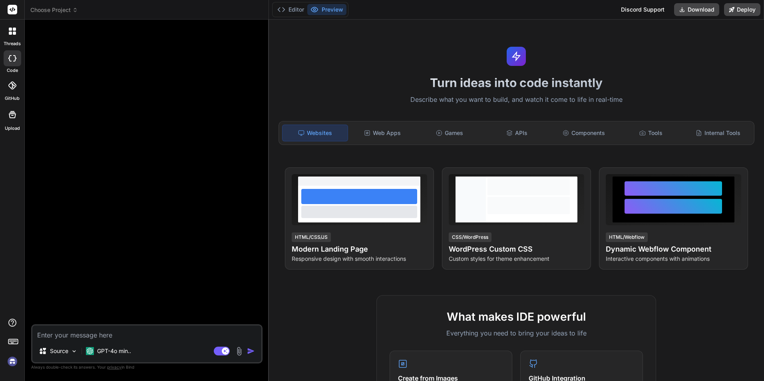
click at [10, 34] on icon at bounding box center [10, 33] width 3 height 3
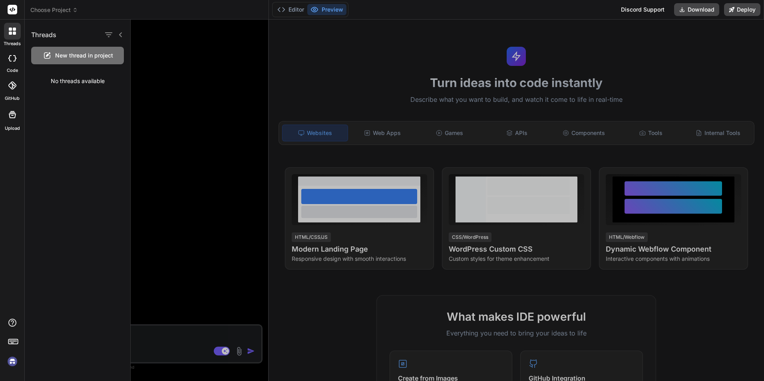
click at [12, 63] on div at bounding box center [13, 58] width 18 height 16
type textarea "x"
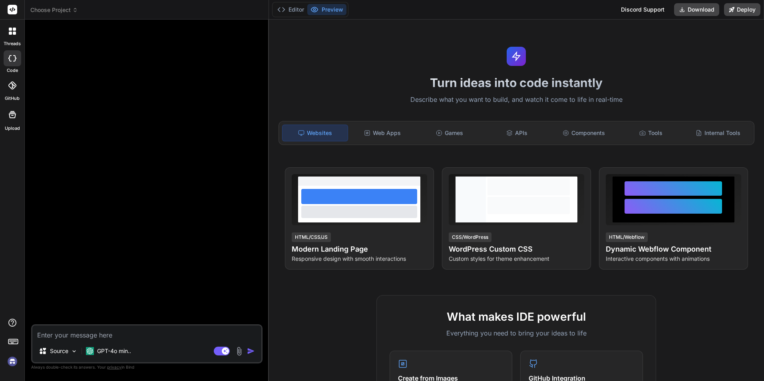
click at [12, 88] on icon at bounding box center [12, 86] width 8 height 8
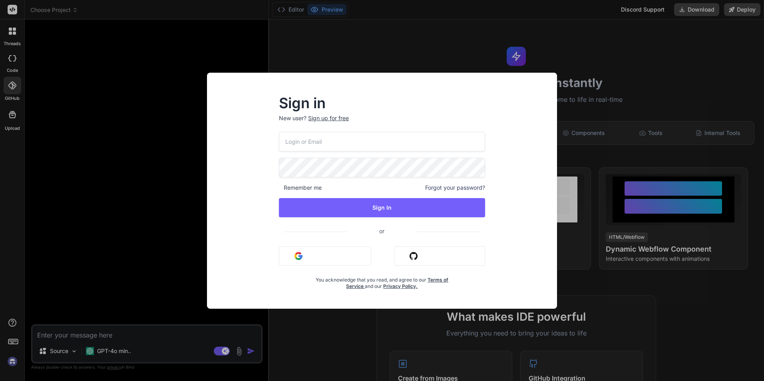
click at [213, 52] on div "Sign in New user? Sign up for free Remember me Forgot your password? Sign In or…" at bounding box center [382, 190] width 764 height 381
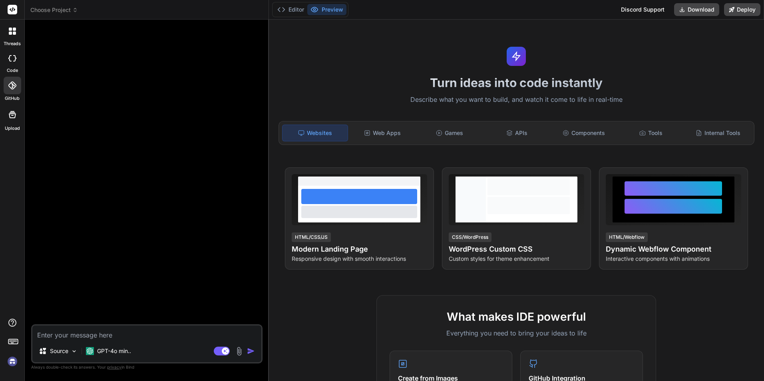
click at [14, 34] on icon at bounding box center [14, 33] width 3 height 3
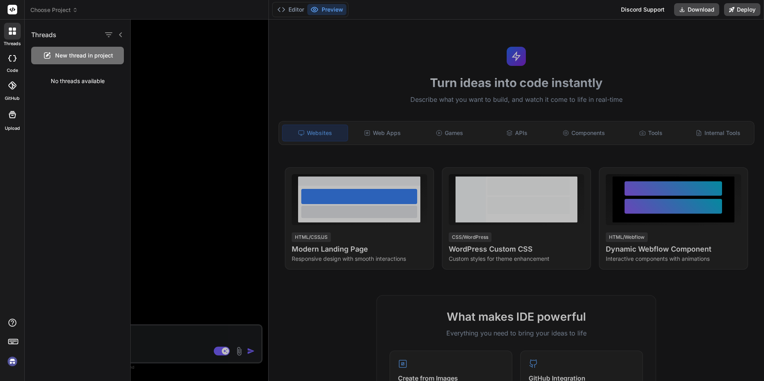
click at [14, 34] on icon at bounding box center [14, 33] width 3 height 3
click at [193, 49] on div at bounding box center [447, 201] width 633 height 362
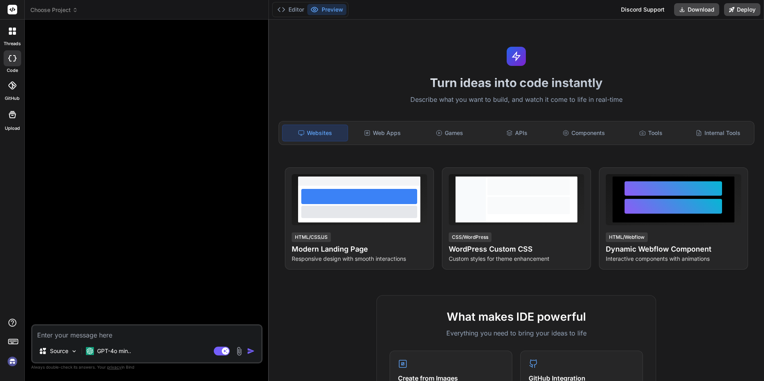
click at [17, 28] on div at bounding box center [12, 31] width 17 height 17
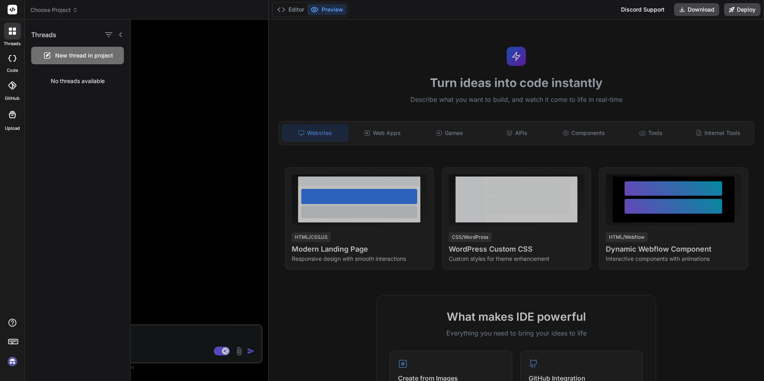
click at [167, 49] on div at bounding box center [447, 201] width 633 height 362
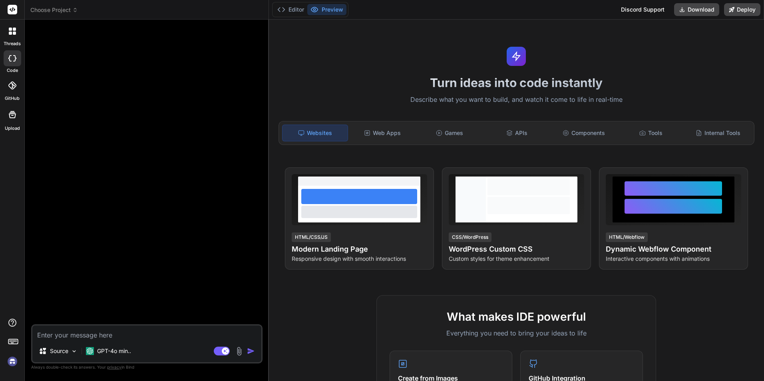
click at [16, 35] on div at bounding box center [12, 31] width 17 height 17
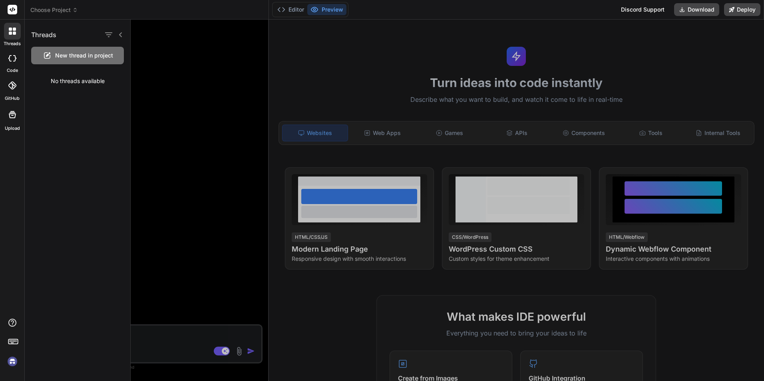
click at [167, 54] on div at bounding box center [447, 201] width 633 height 362
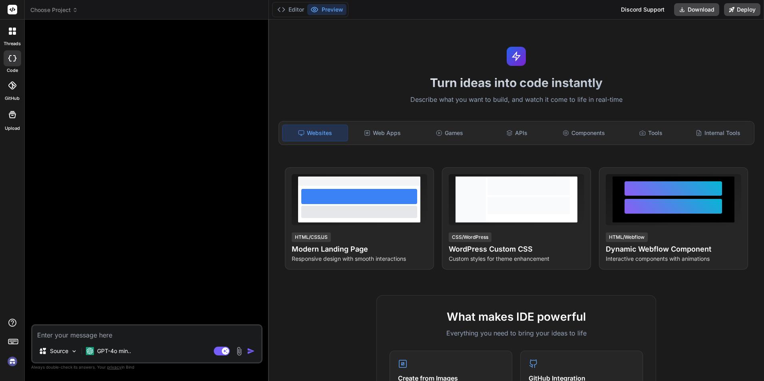
click at [12, 34] on icon at bounding box center [12, 31] width 7 height 7
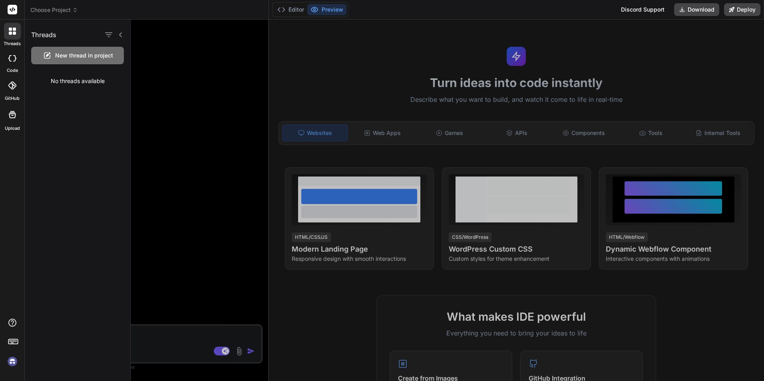
click at [122, 34] on icon at bounding box center [121, 35] width 6 height 6
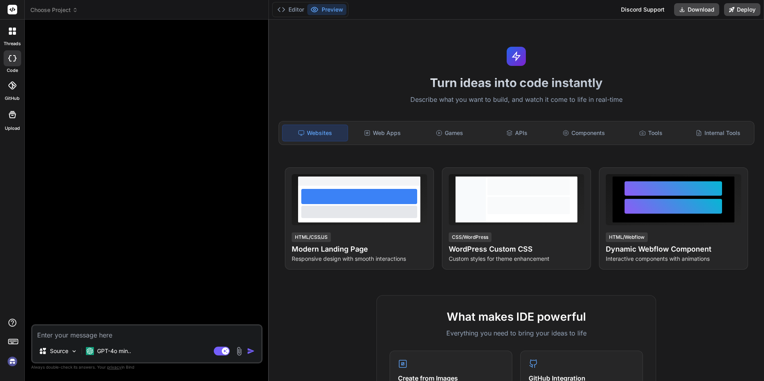
click at [6, 36] on div at bounding box center [12, 31] width 17 height 17
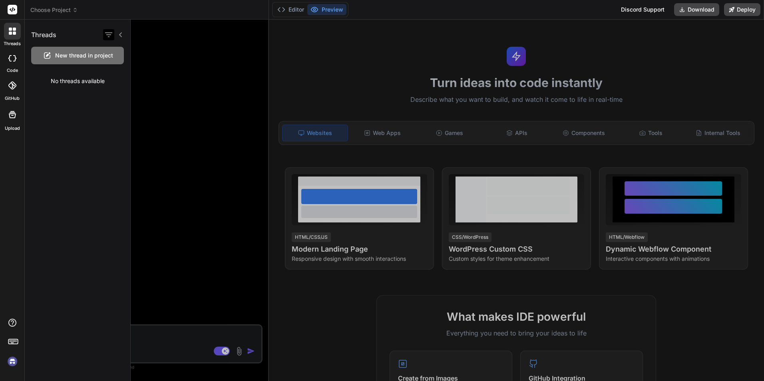
click at [108, 37] on icon "button" at bounding box center [108, 34] width 7 height 5
click at [232, 64] on div at bounding box center [447, 201] width 633 height 362
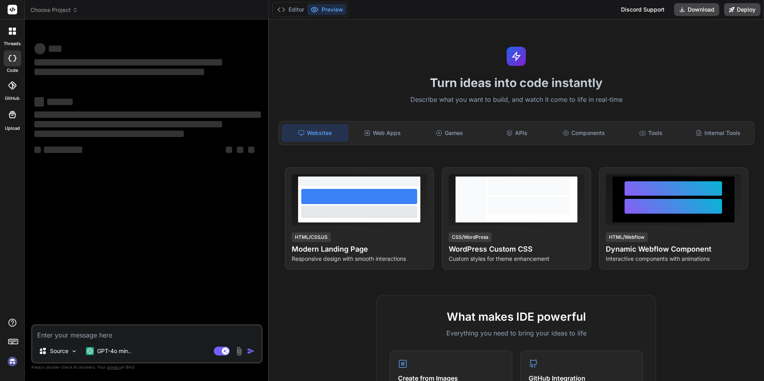
type textarea "x"
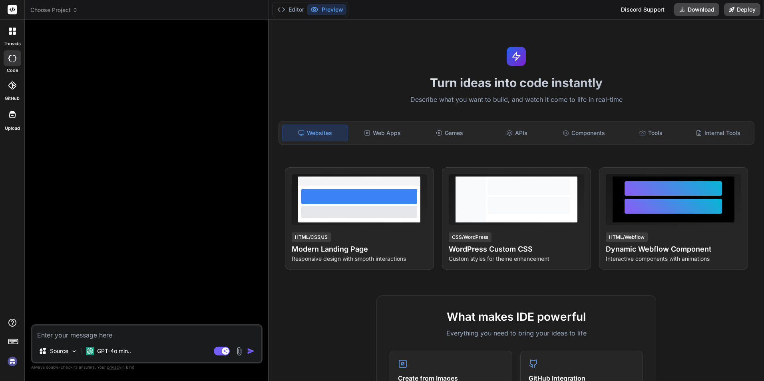
click at [12, 36] on div at bounding box center [12, 31] width 17 height 17
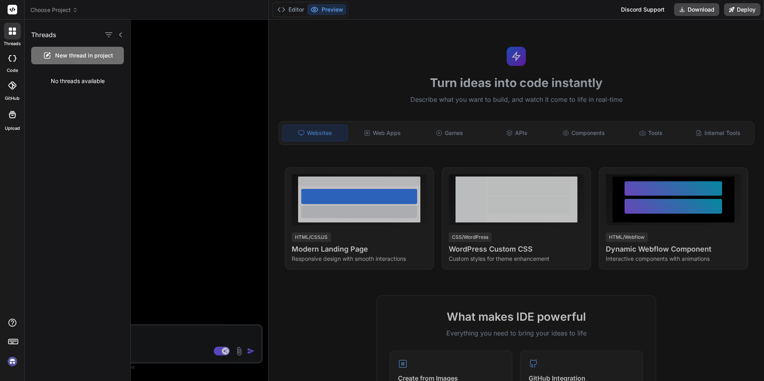
click at [153, 63] on div at bounding box center [447, 201] width 633 height 362
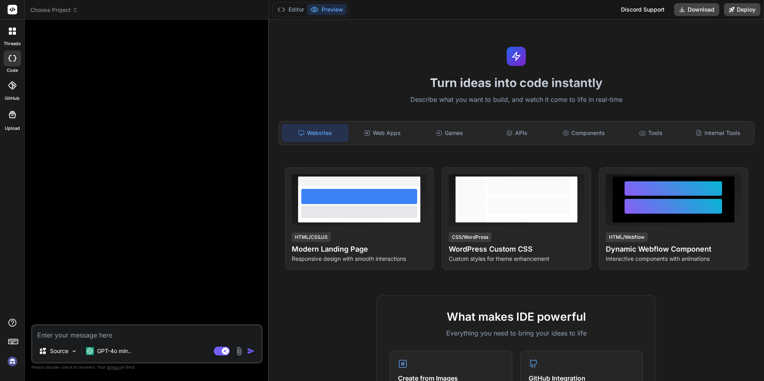
click at [11, 32] on icon at bounding box center [10, 33] width 3 height 3
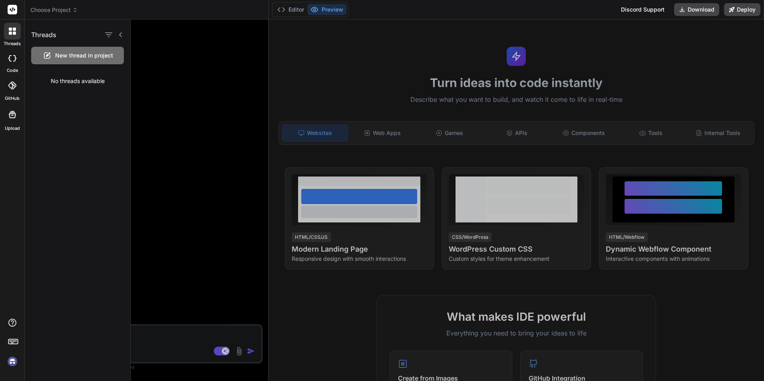
click at [136, 47] on div at bounding box center [447, 201] width 633 height 362
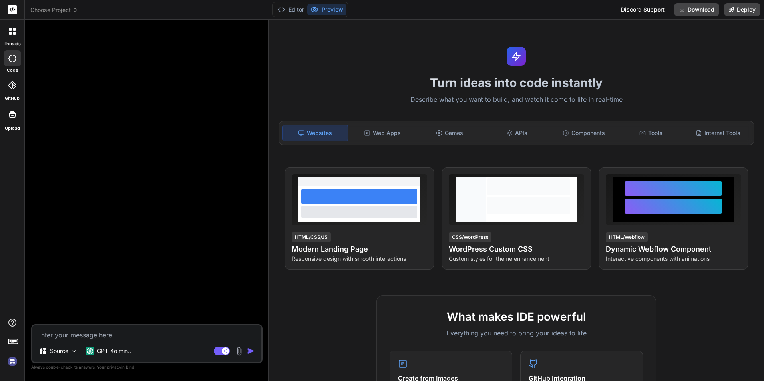
click at [9, 112] on icon at bounding box center [13, 115] width 10 height 10
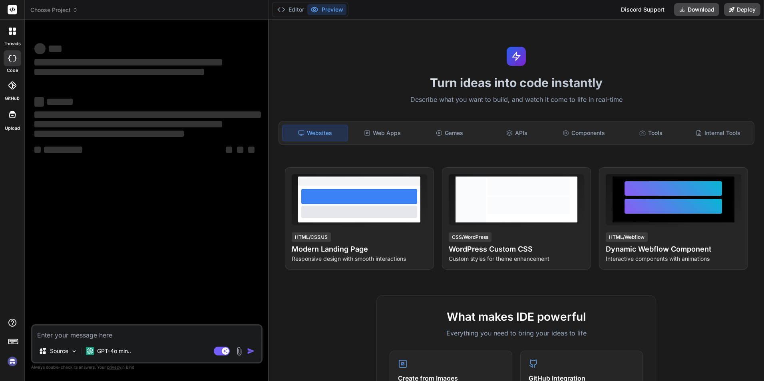
type textarea "x"
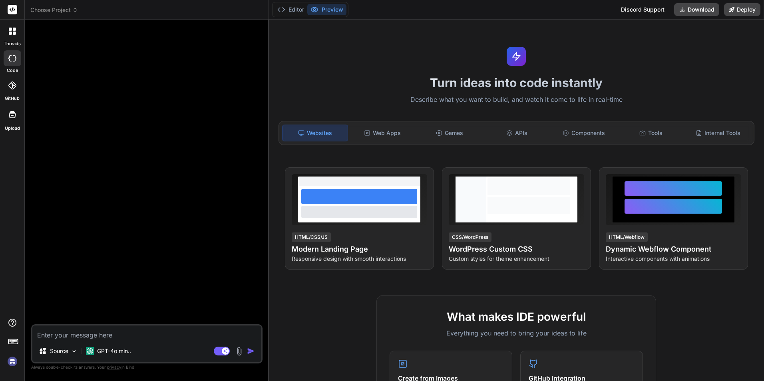
click at [14, 34] on icon at bounding box center [14, 33] width 3 height 3
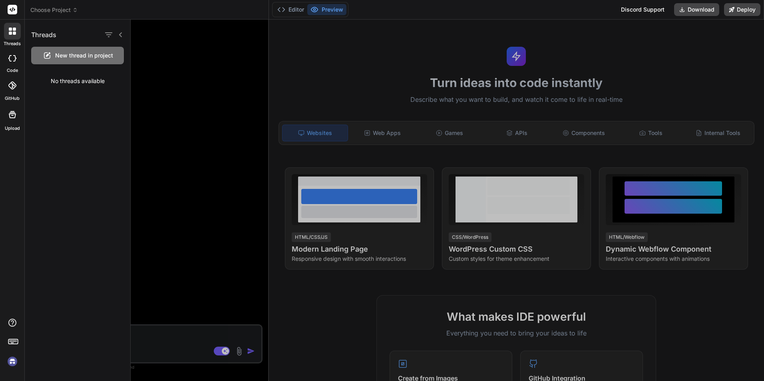
click at [10, 91] on div at bounding box center [13, 86] width 18 height 18
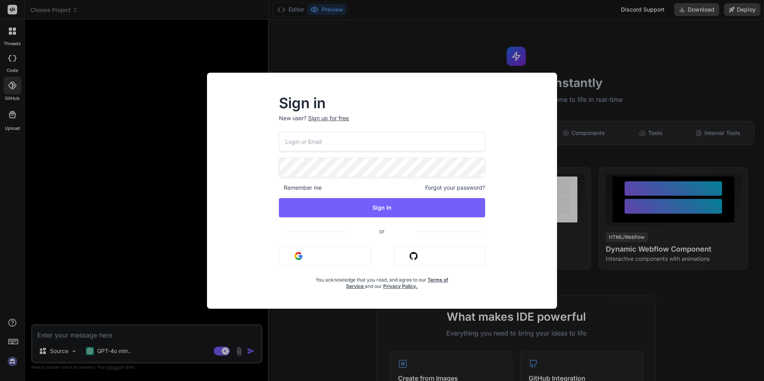
click at [8, 117] on div "Sign in New user? Sign up for free Remember me Forgot your password? Sign In or…" at bounding box center [382, 190] width 764 height 381
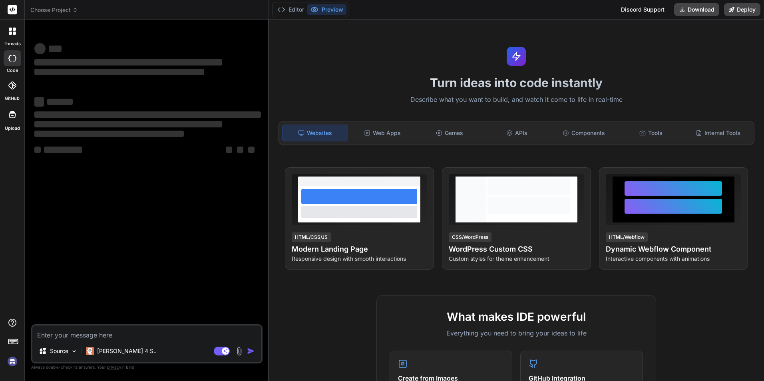
type textarea "x"
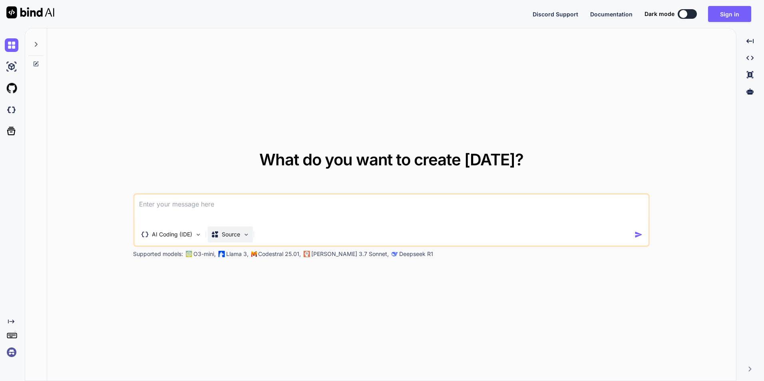
click at [242, 233] on div "Source" at bounding box center [229, 235] width 45 height 16
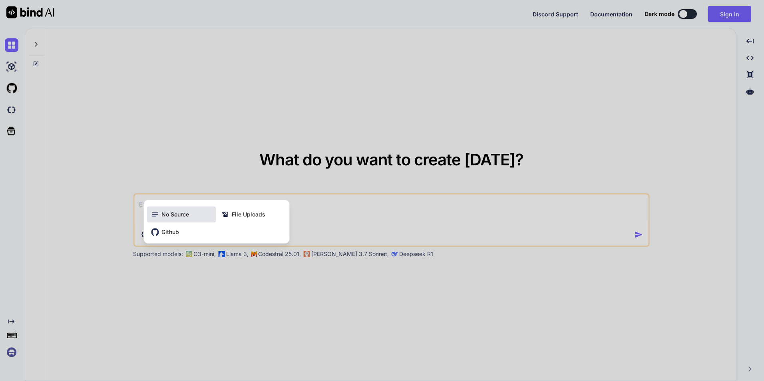
click at [187, 218] on span "No Source" at bounding box center [175, 215] width 28 height 8
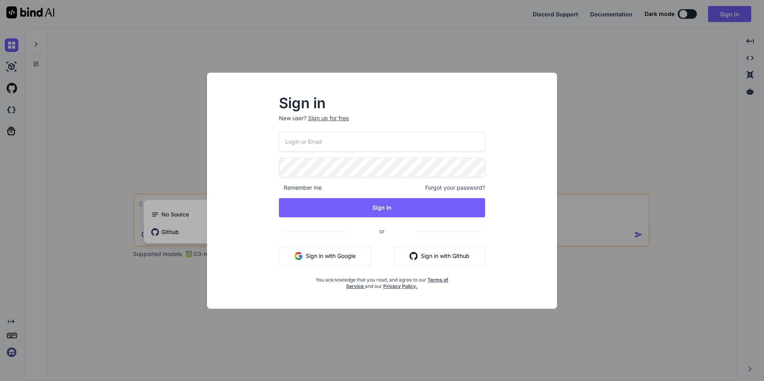
click at [576, 131] on div "Sign in New user? Sign up for free Remember me Forgot your password? Sign In or…" at bounding box center [382, 190] width 764 height 381
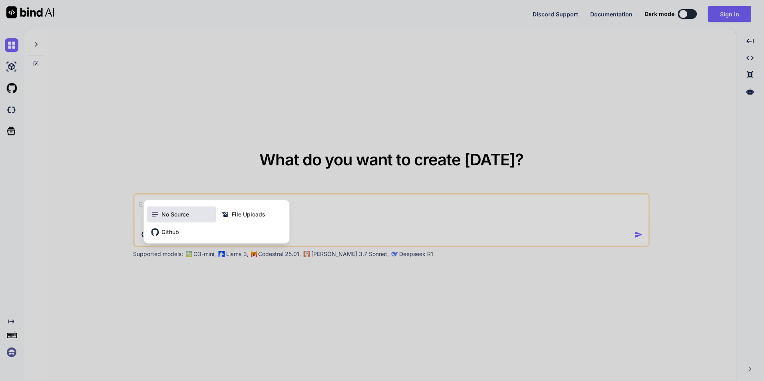
click at [189, 216] on span "No Source" at bounding box center [175, 215] width 28 height 8
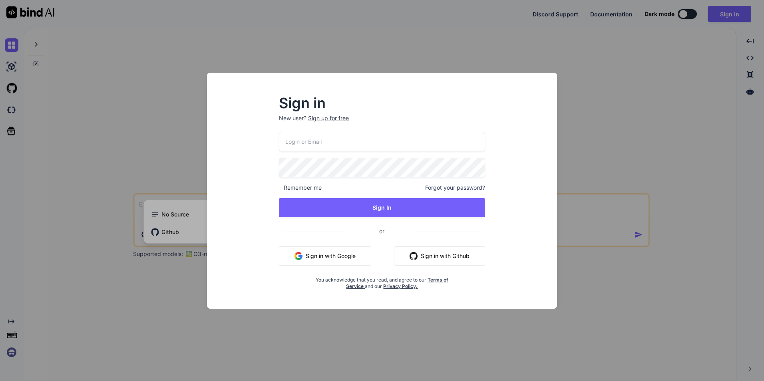
click at [146, 139] on div "Sign in New user? Sign up for free Remember me Forgot your password? Sign In or…" at bounding box center [382, 190] width 764 height 381
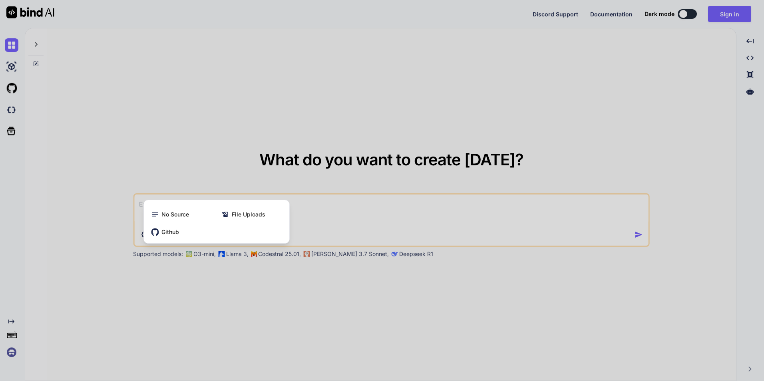
click at [398, 94] on div at bounding box center [382, 190] width 764 height 381
